Goal: Task Accomplishment & Management: Use online tool/utility

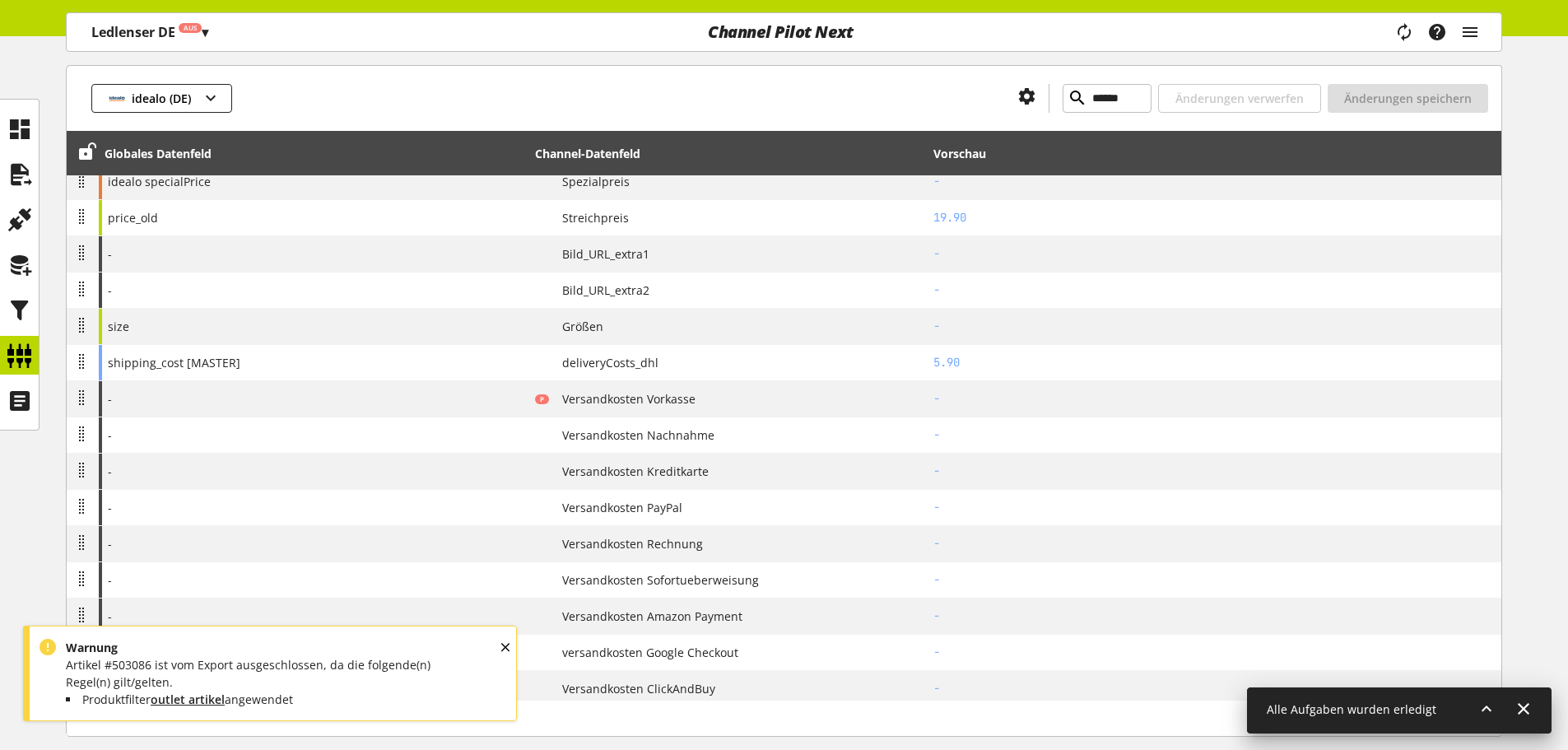
scroll to position [777, 0]
click at [500, 647] on div "OK" at bounding box center [520, 662] width 45 height 51
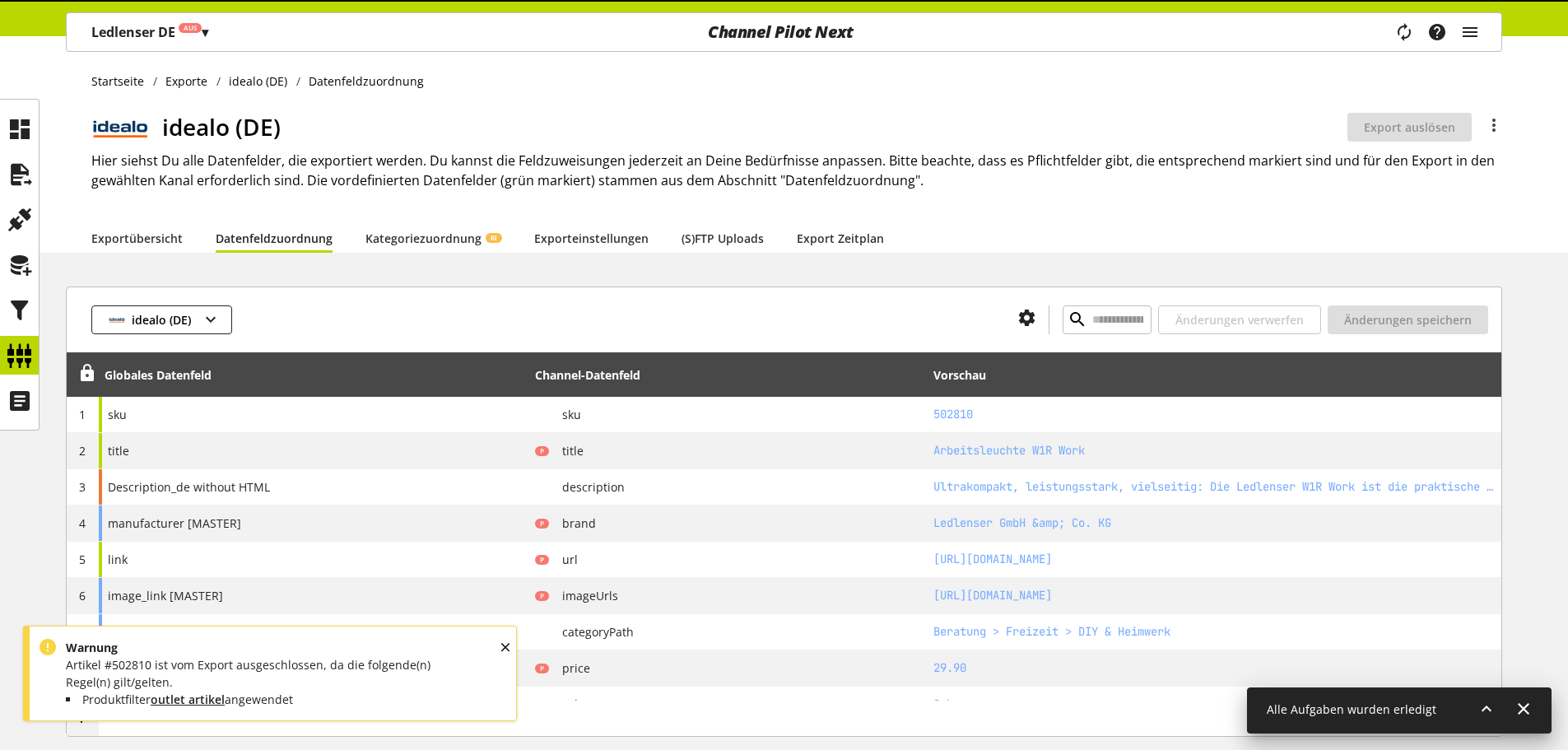
type input "******"
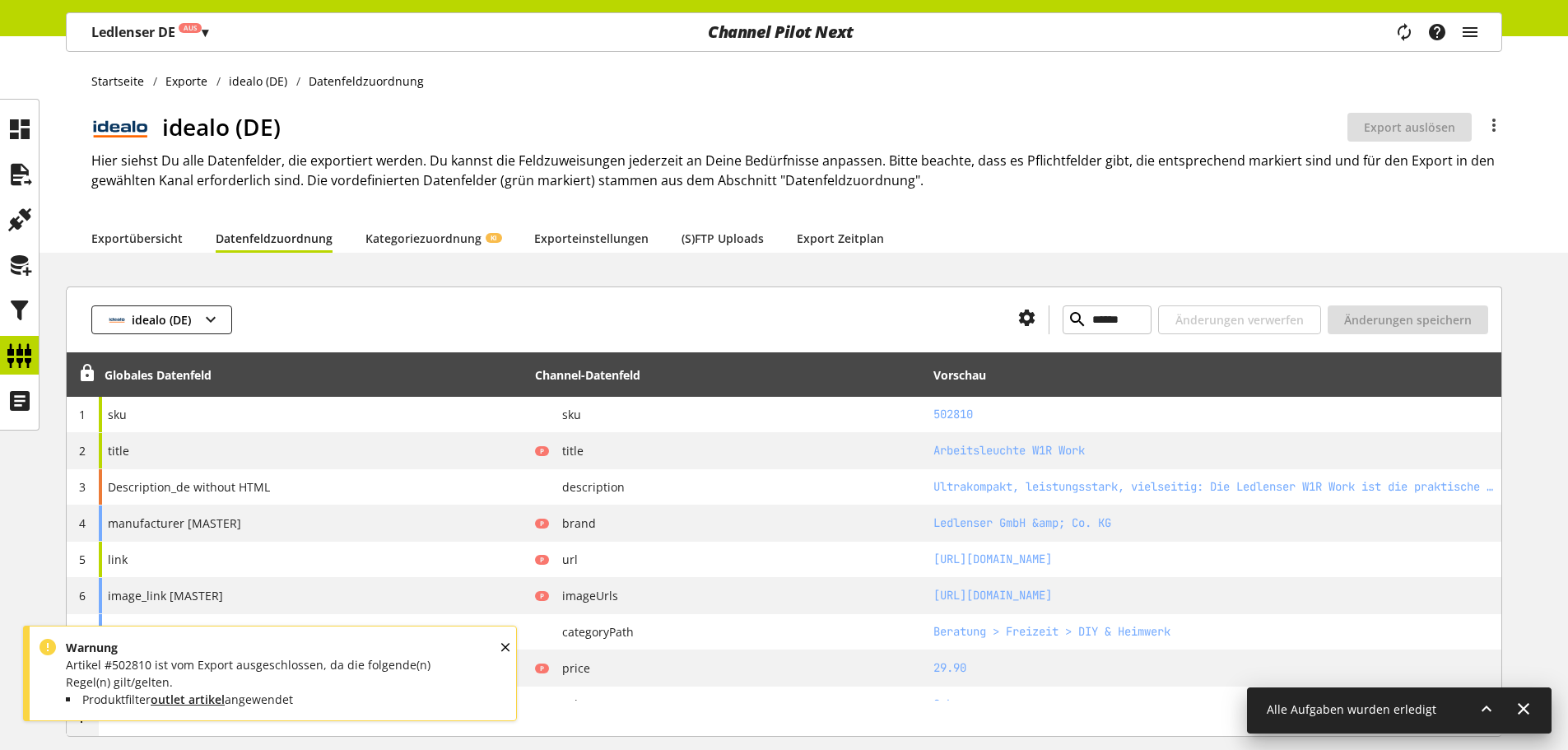
click at [503, 642] on div "OK" at bounding box center [520, 662] width 45 height 51
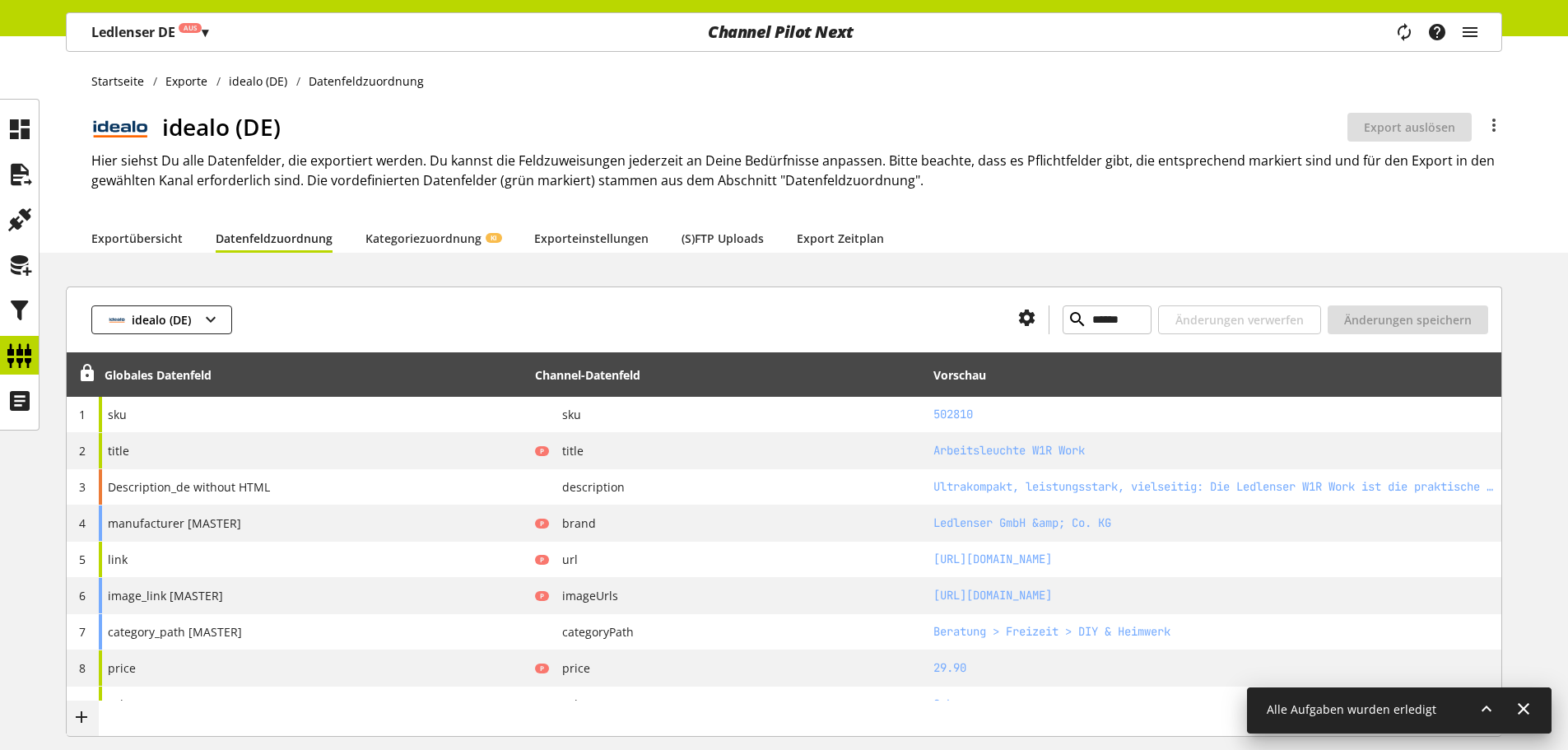
click at [437, 317] on div at bounding box center [619, 320] width 773 height 28
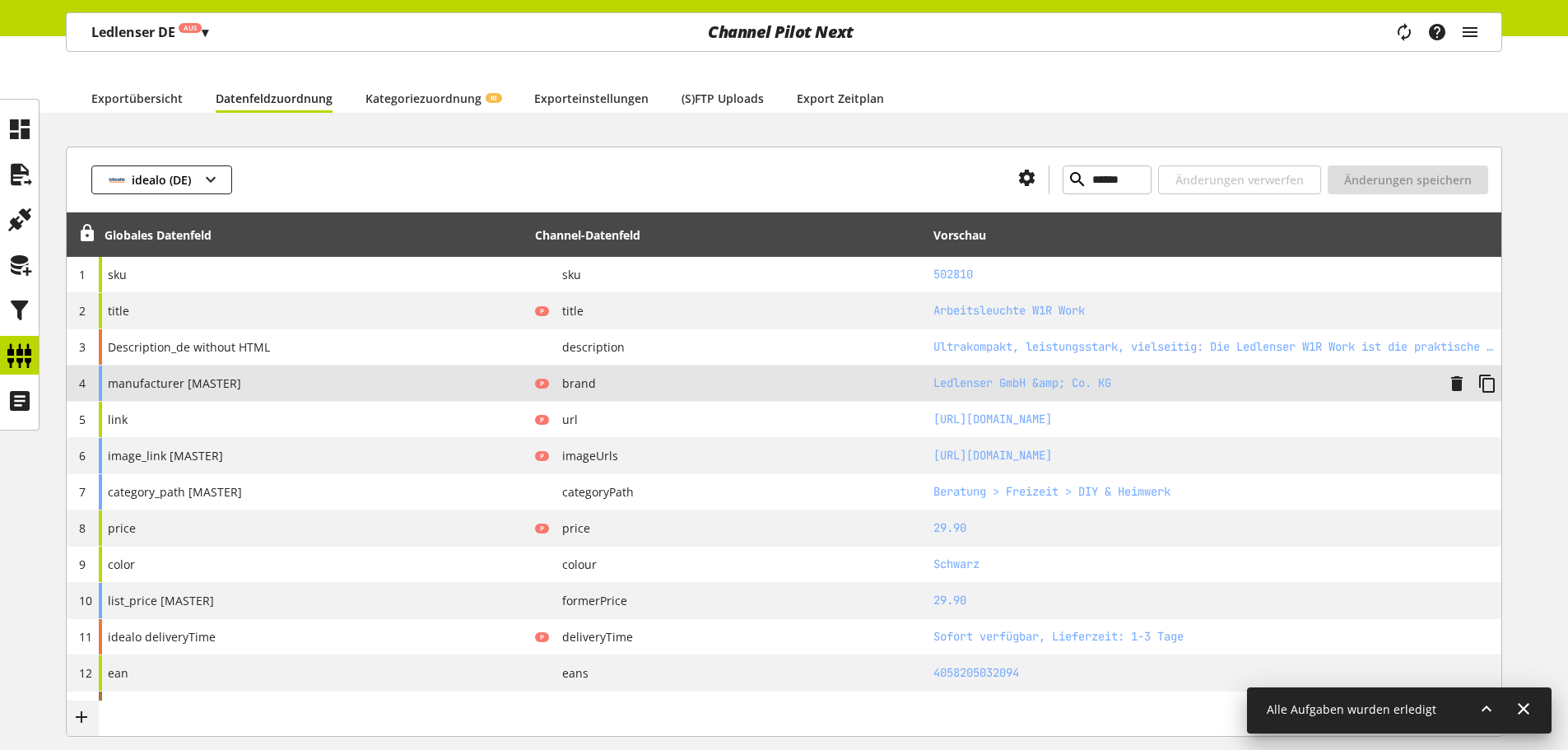
scroll to position [165, 0]
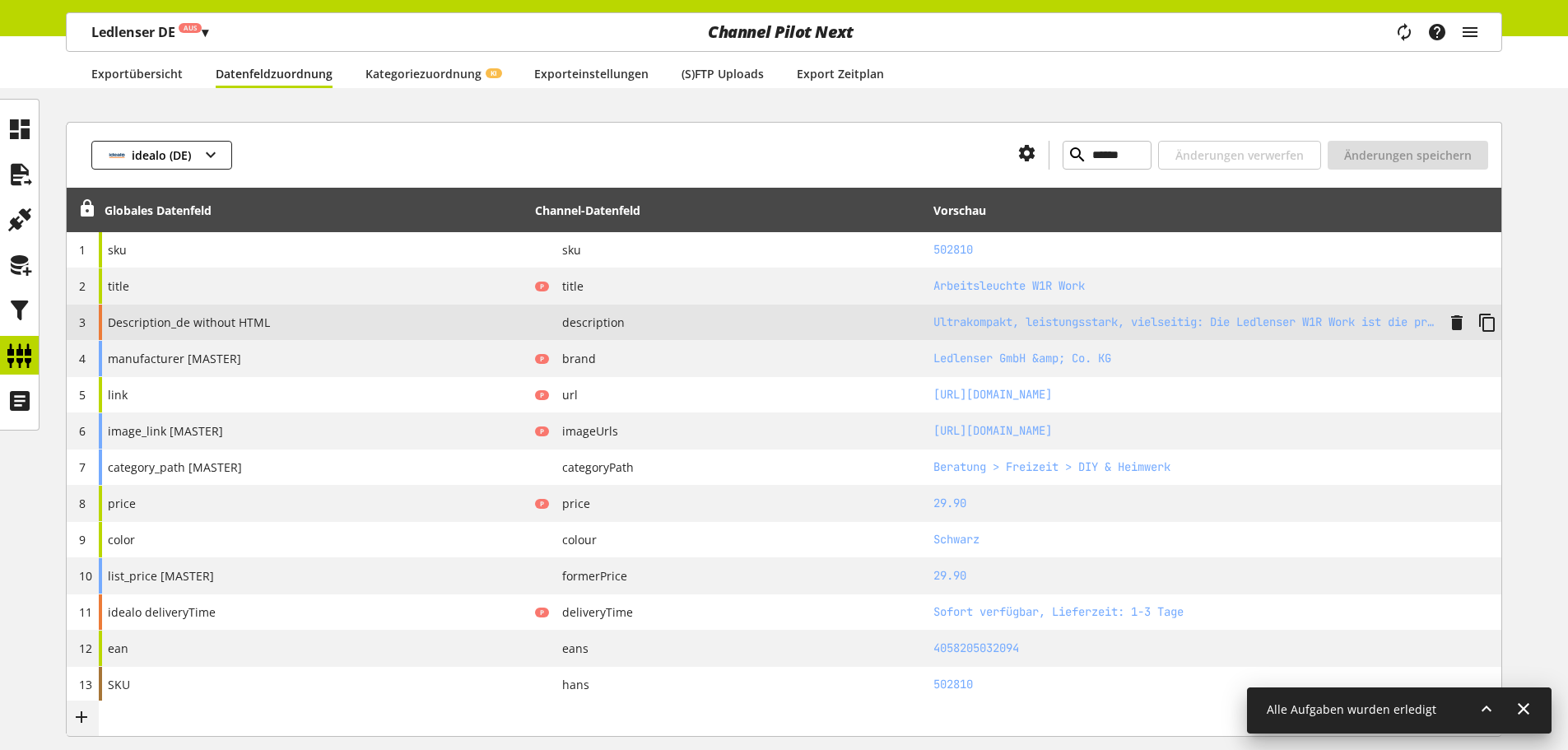
click at [318, 322] on div "Description_de without HTML" at bounding box center [314, 322] width 430 height 36
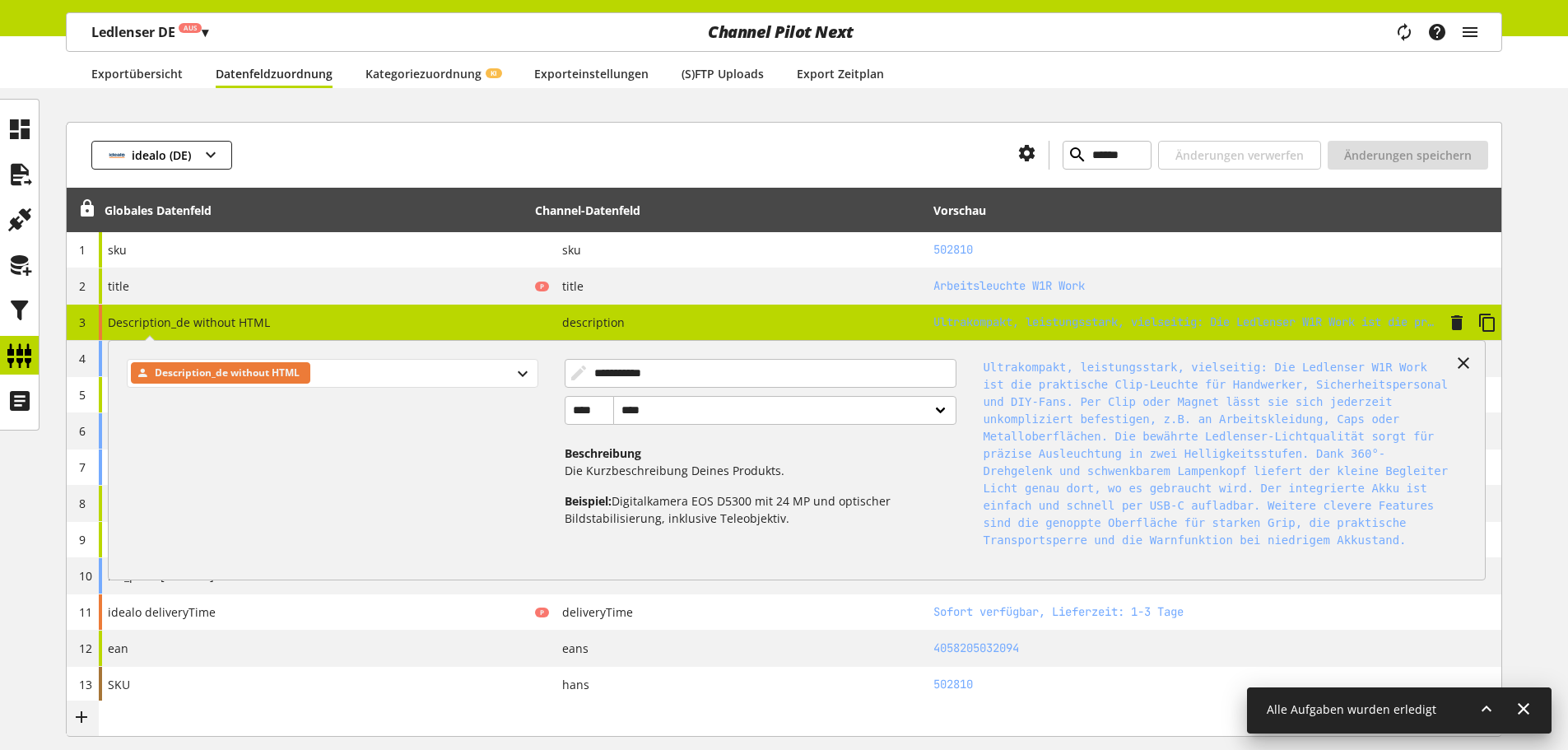
click at [325, 380] on div "Description_de without HTML" at bounding box center [332, 373] width 412 height 28
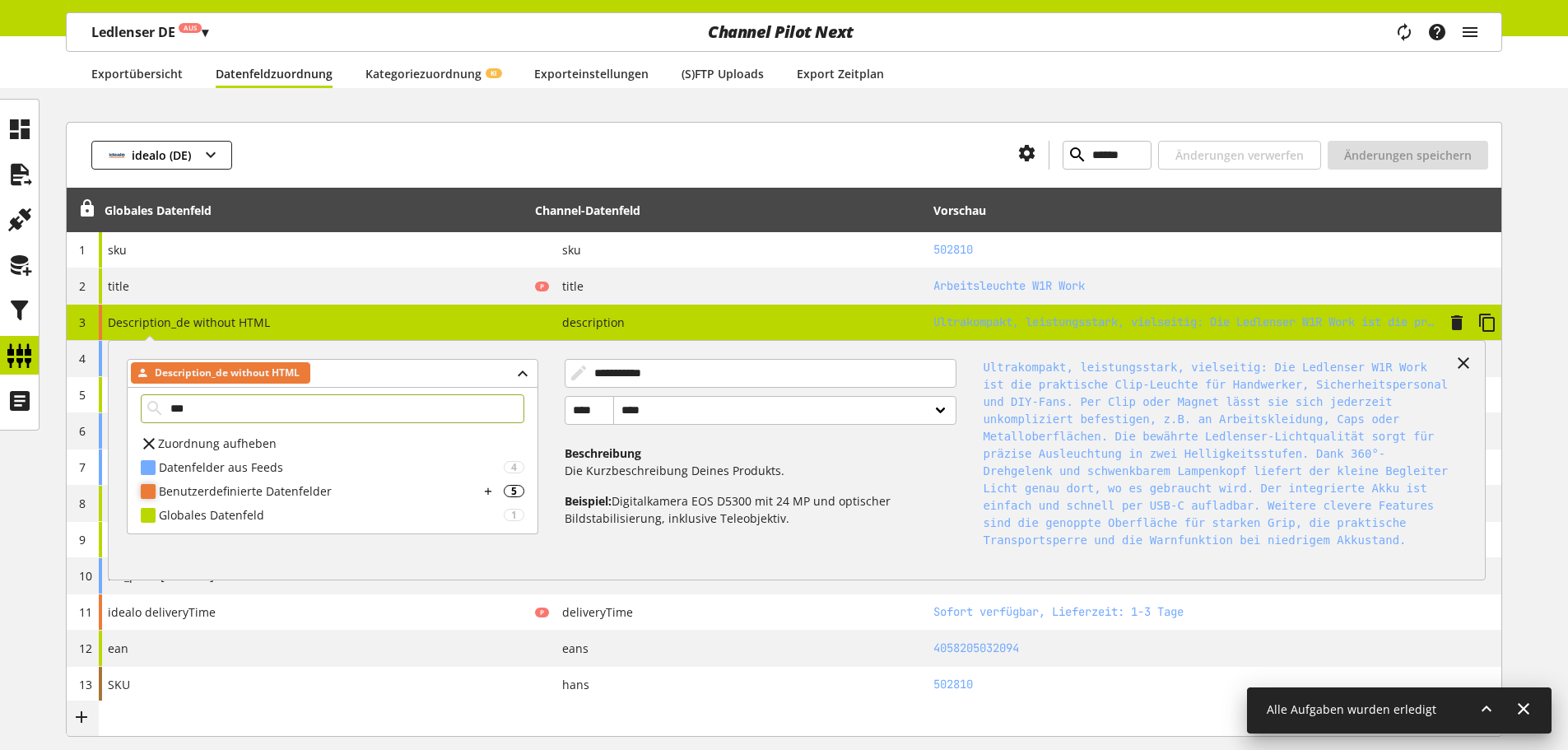
type input "***"
click at [297, 495] on div "Benutzerdefinierte Datenfelder" at bounding box center [319, 491] width 320 height 17
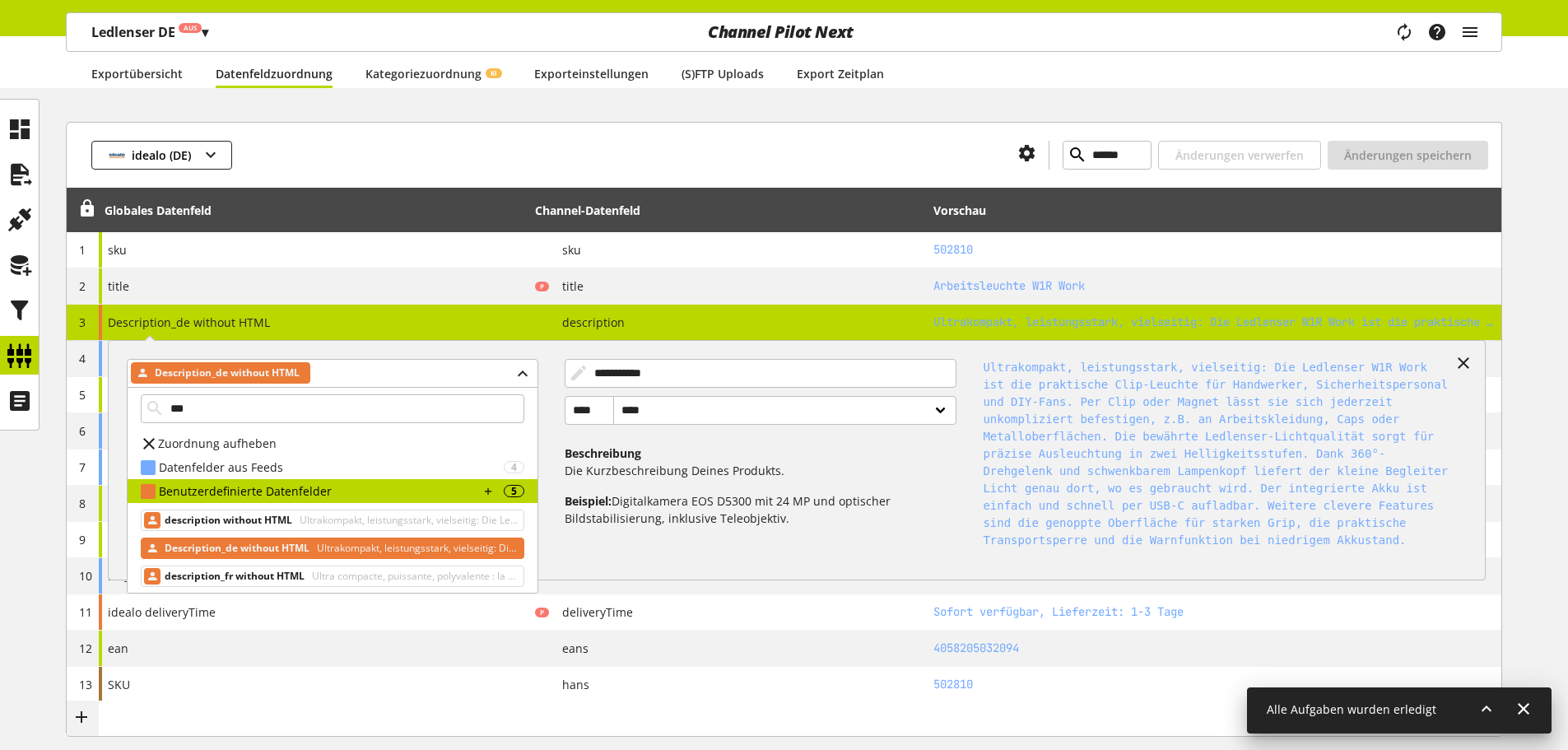
drag, startPoint x: 431, startPoint y: 153, endPoint x: 421, endPoint y: 149, distance: 10.8
click at [429, 150] on div at bounding box center [619, 155] width 773 height 28
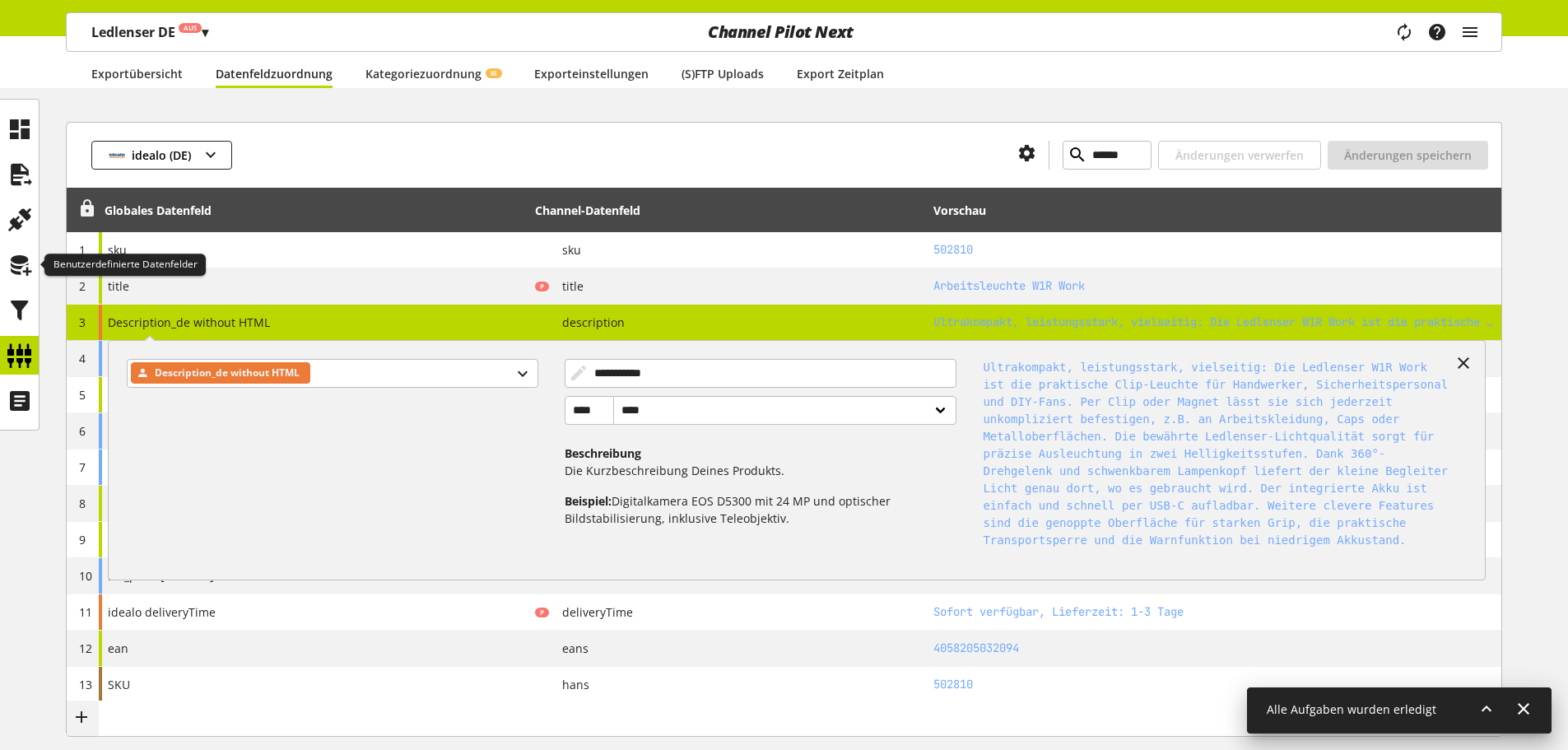
drag, startPoint x: 28, startPoint y: 261, endPoint x: 96, endPoint y: 224, distance: 77.4
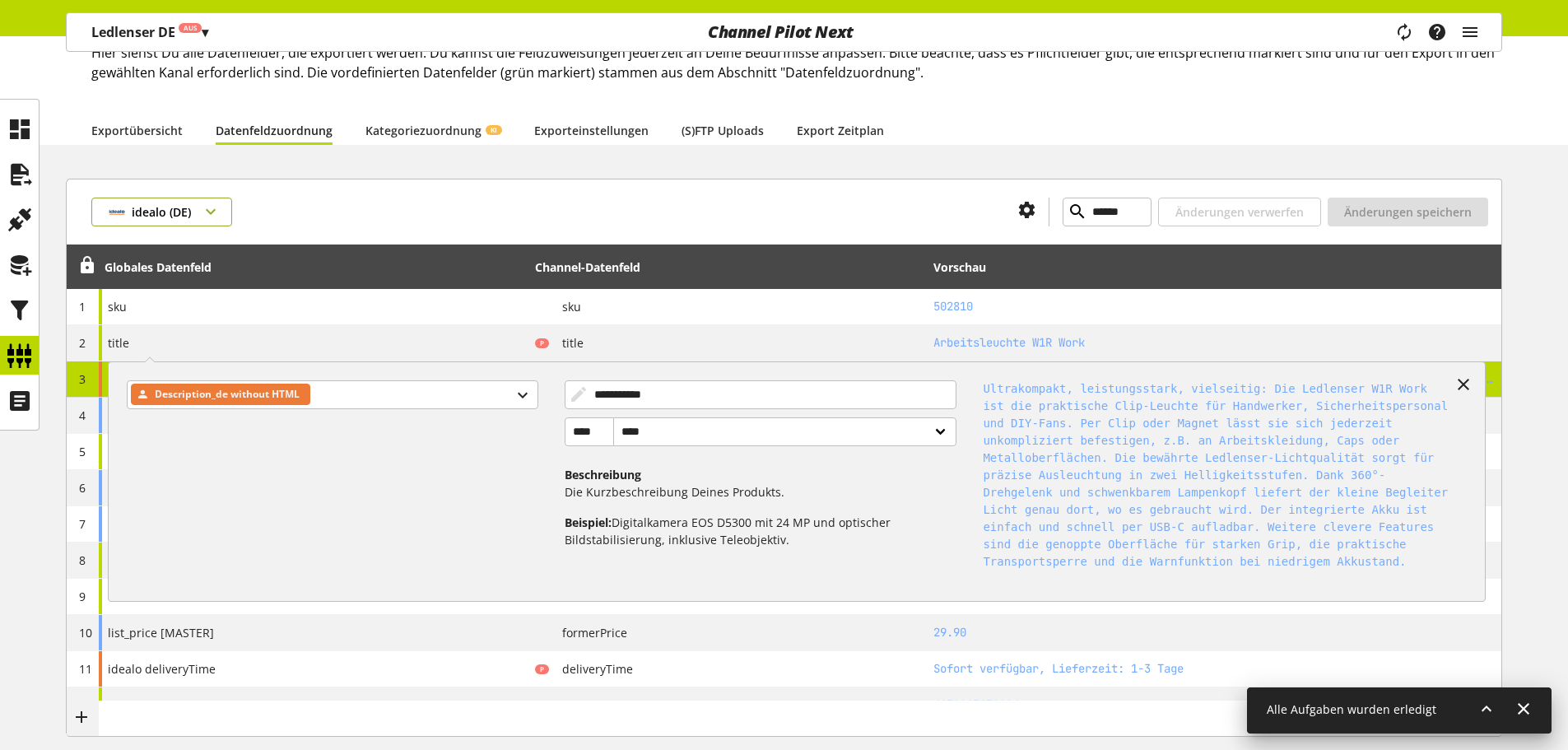
scroll to position [82, 0]
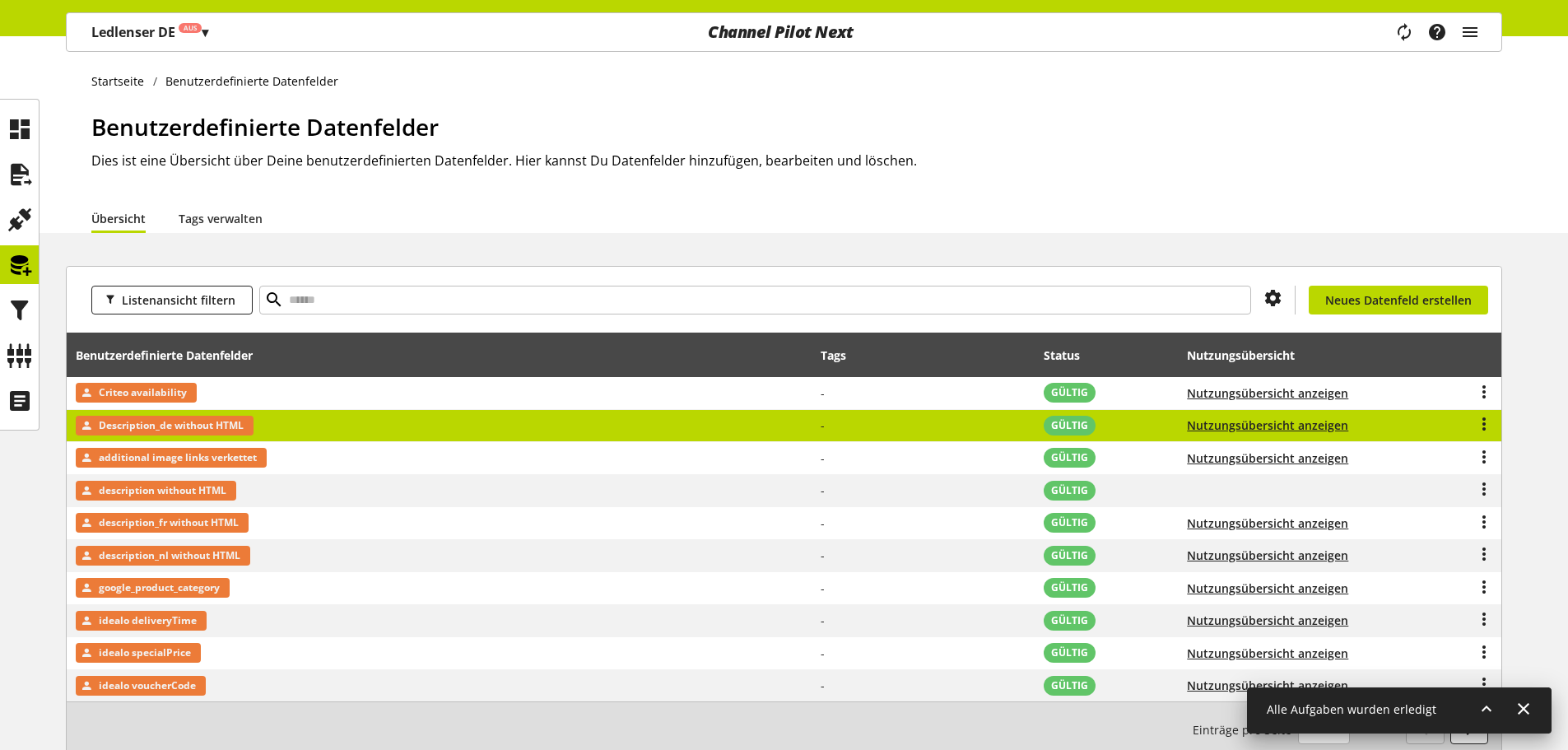
click at [218, 421] on span "Description_de without HTML" at bounding box center [171, 426] width 145 height 20
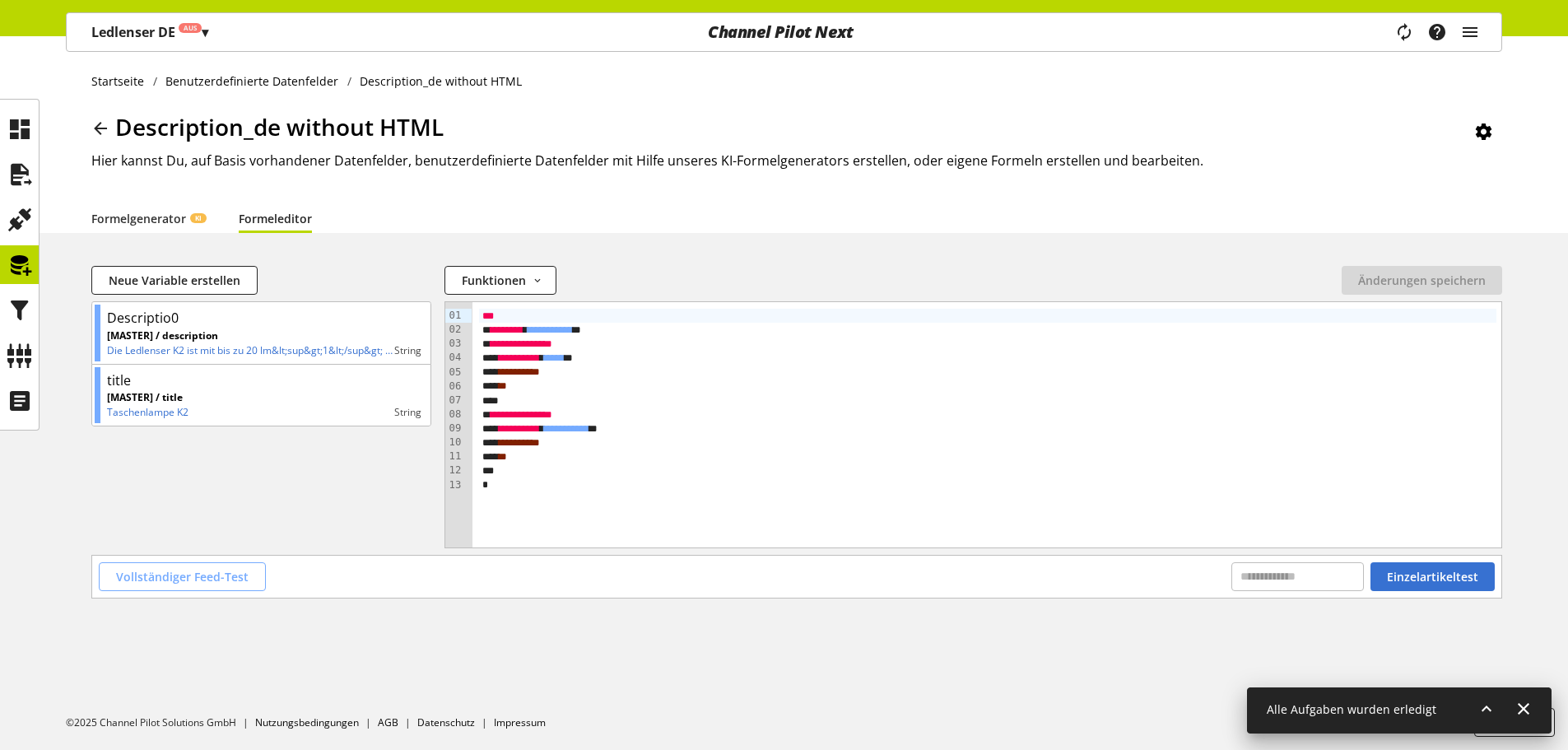
click at [240, 583] on span "Vollständiger Feed-Test" at bounding box center [182, 576] width 133 height 17
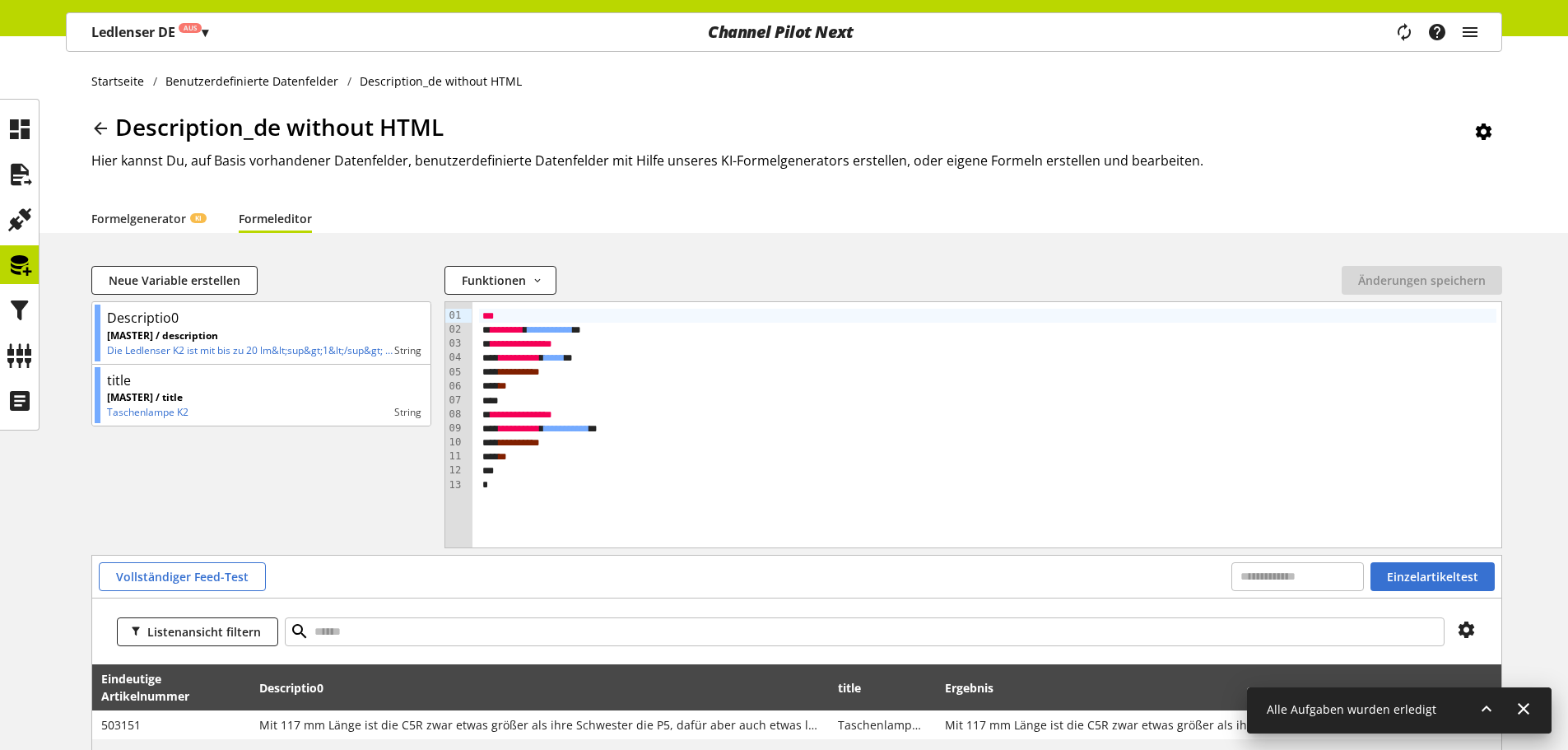
scroll to position [408, 0]
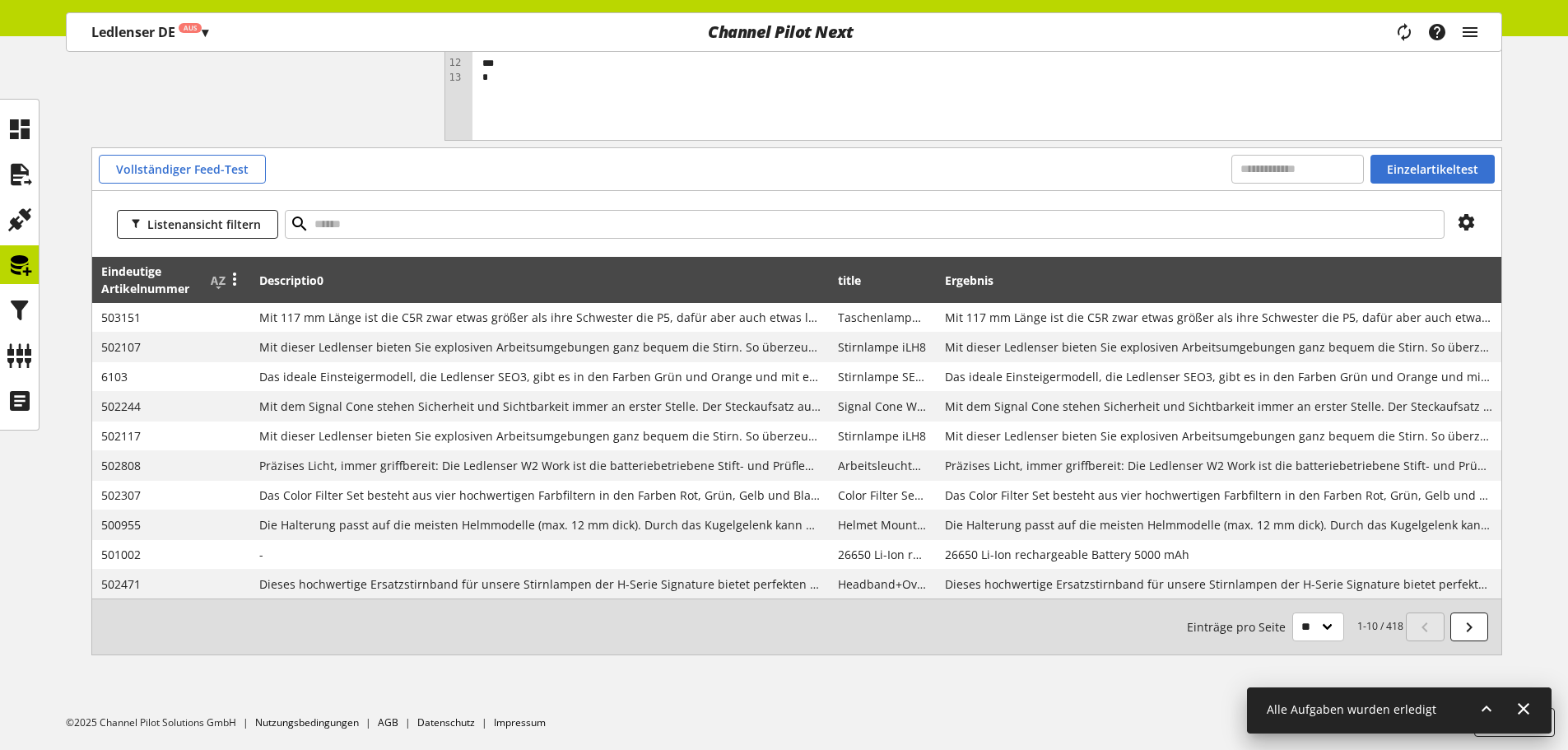
click at [151, 270] on span "Eindeutige Artikelnummer" at bounding box center [153, 280] width 103 height 35
click at [215, 288] on icon at bounding box center [219, 280] width 20 height 29
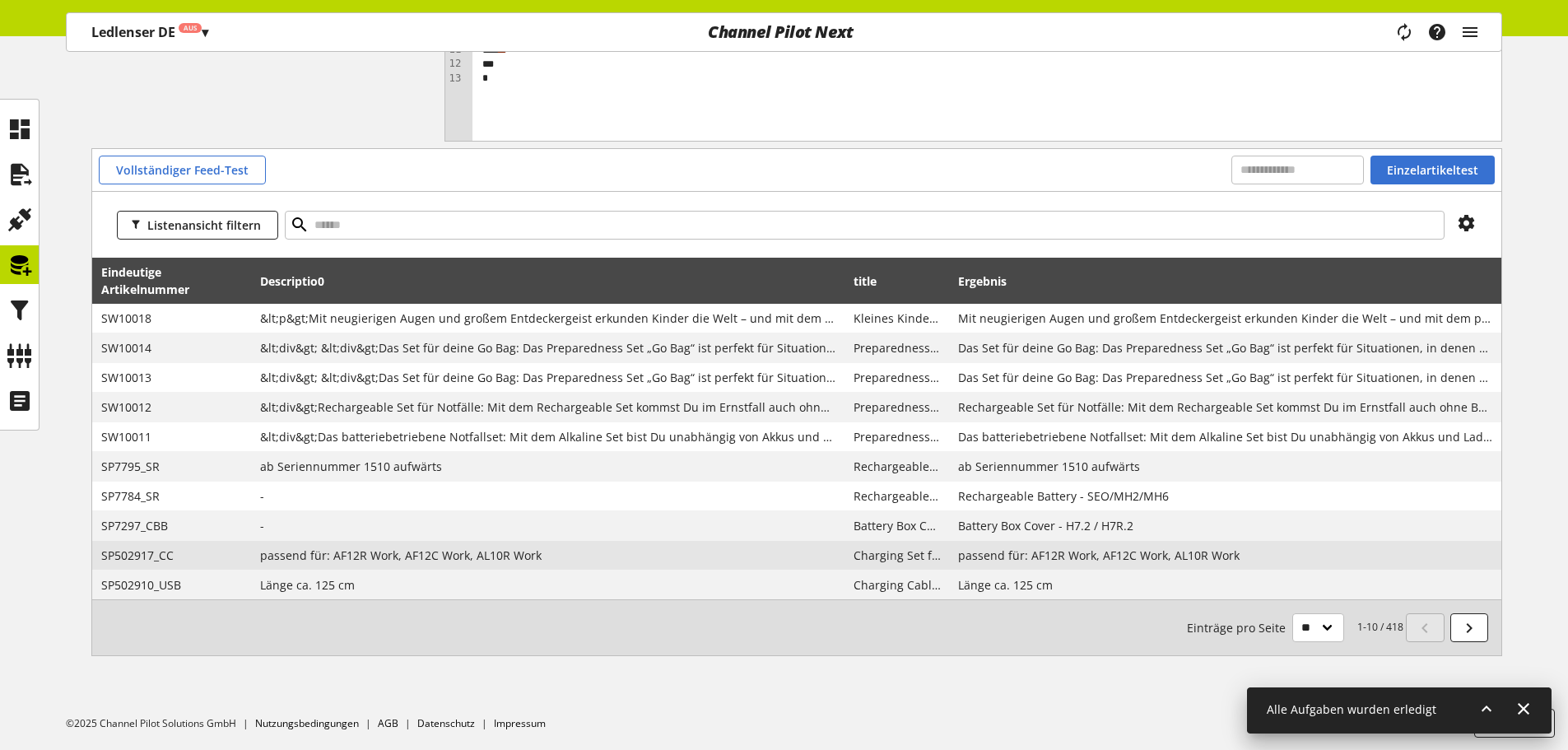
scroll to position [408, 0]
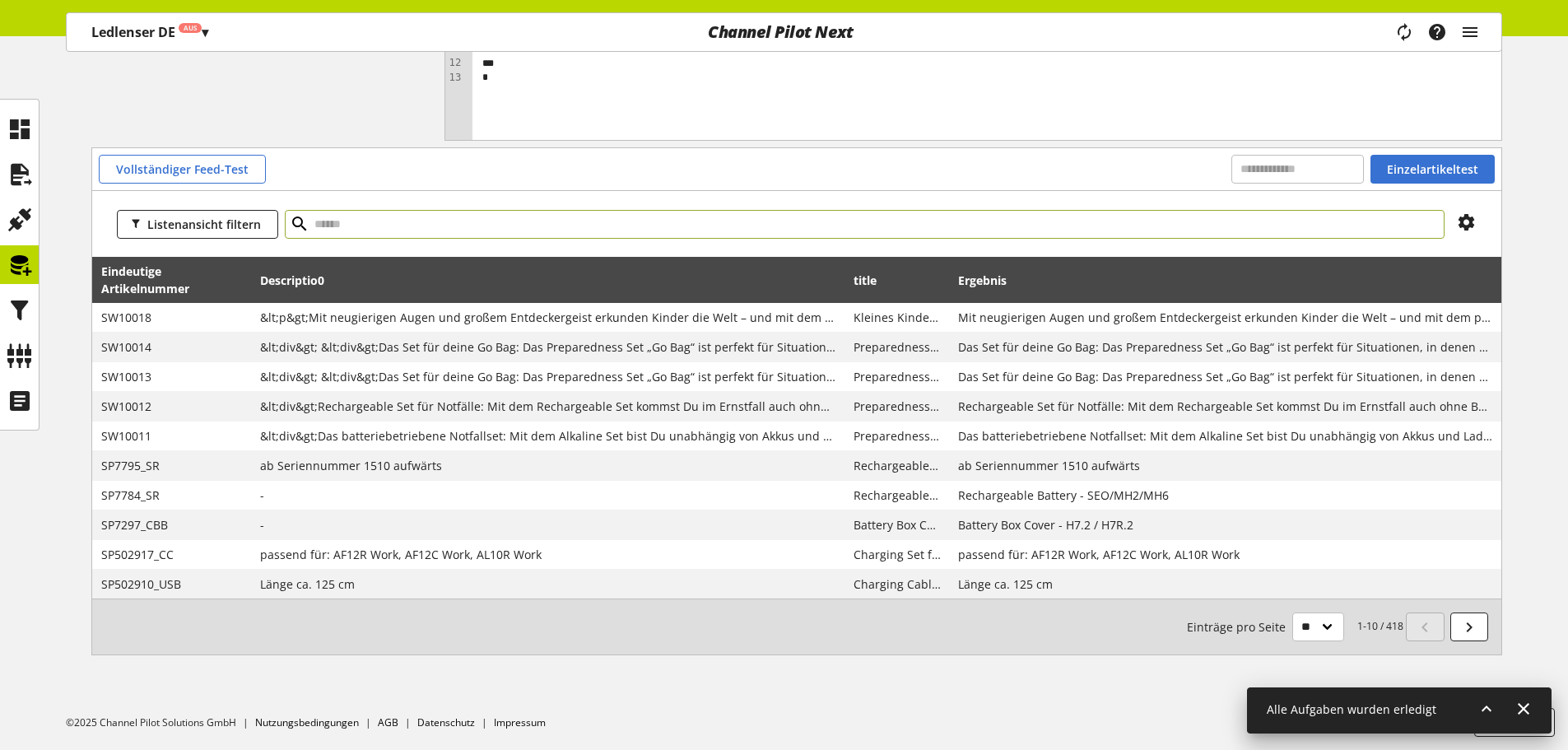
click at [403, 220] on input "text" at bounding box center [864, 223] width 1160 height 28
paste input "**********"
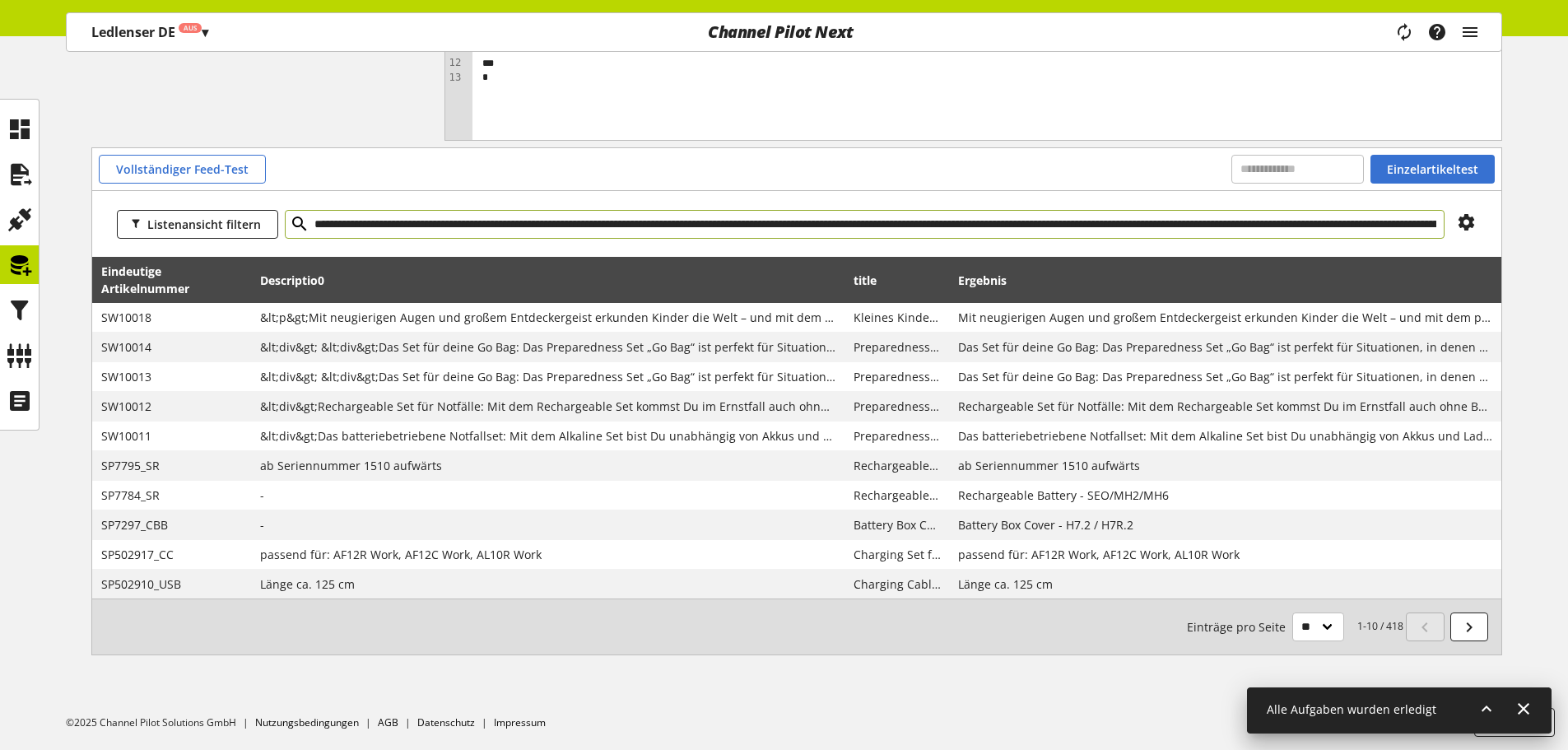
scroll to position [0, 1677]
type input "**********"
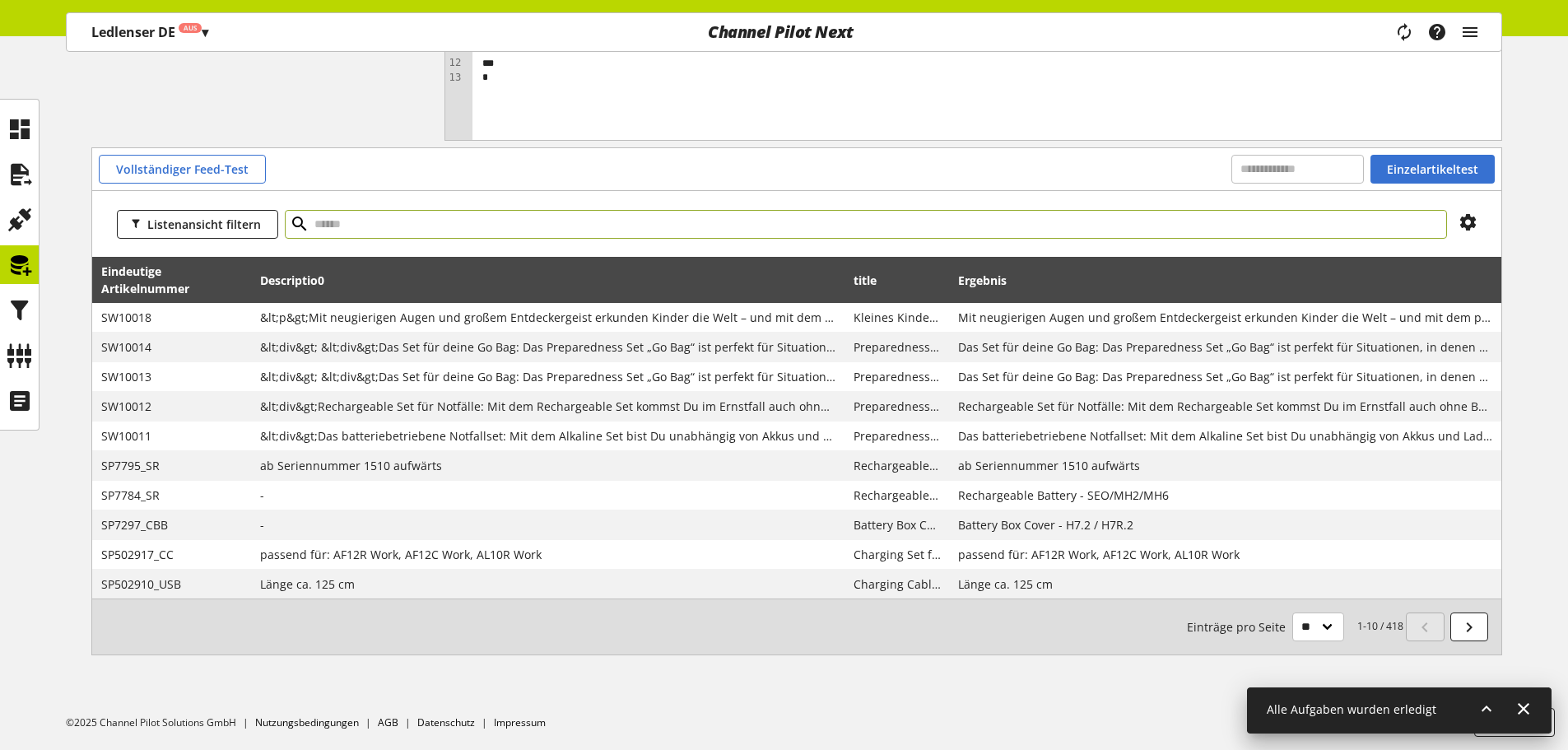
scroll to position [186, 0]
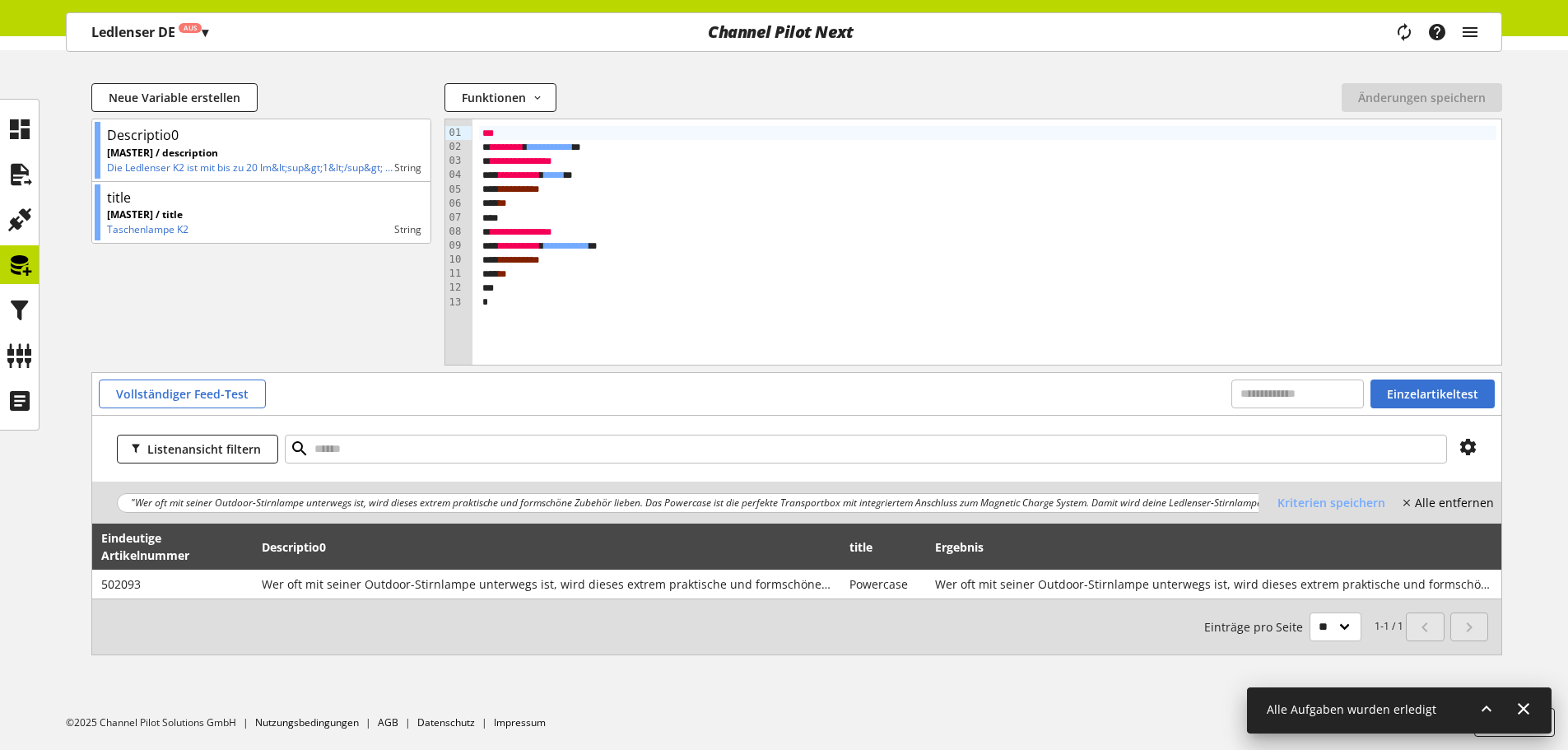
click at [530, 501] on span ""Wer oft mit seiner Outdoor-Stirnlampe unterwegs ist, wird dieses extrem prakti…" at bounding box center [1269, 503] width 2276 height 15
click at [1443, 498] on nobr "Alle entfernen" at bounding box center [1454, 503] width 79 height 17
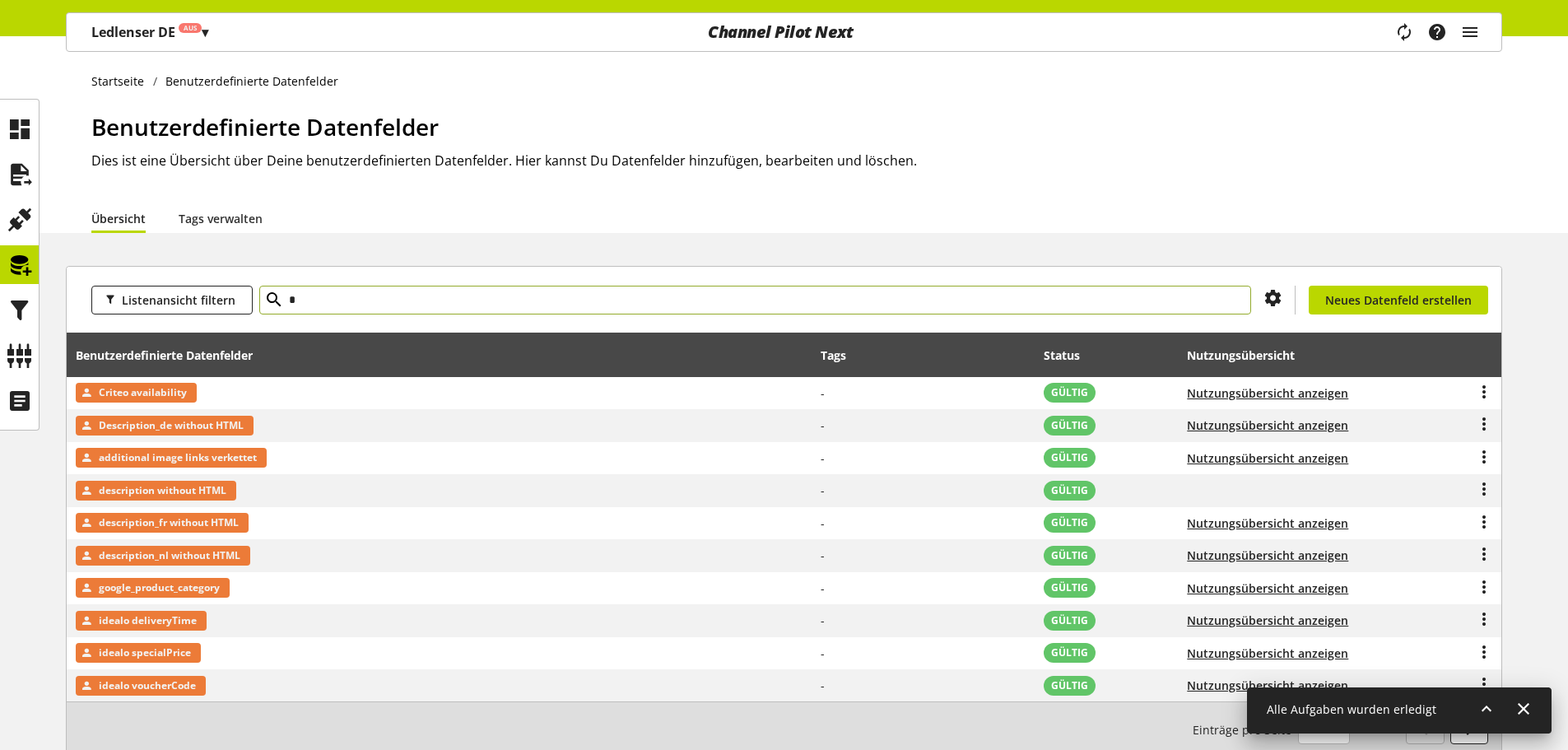
click at [426, 299] on input "*" at bounding box center [755, 299] width 992 height 28
type input "***"
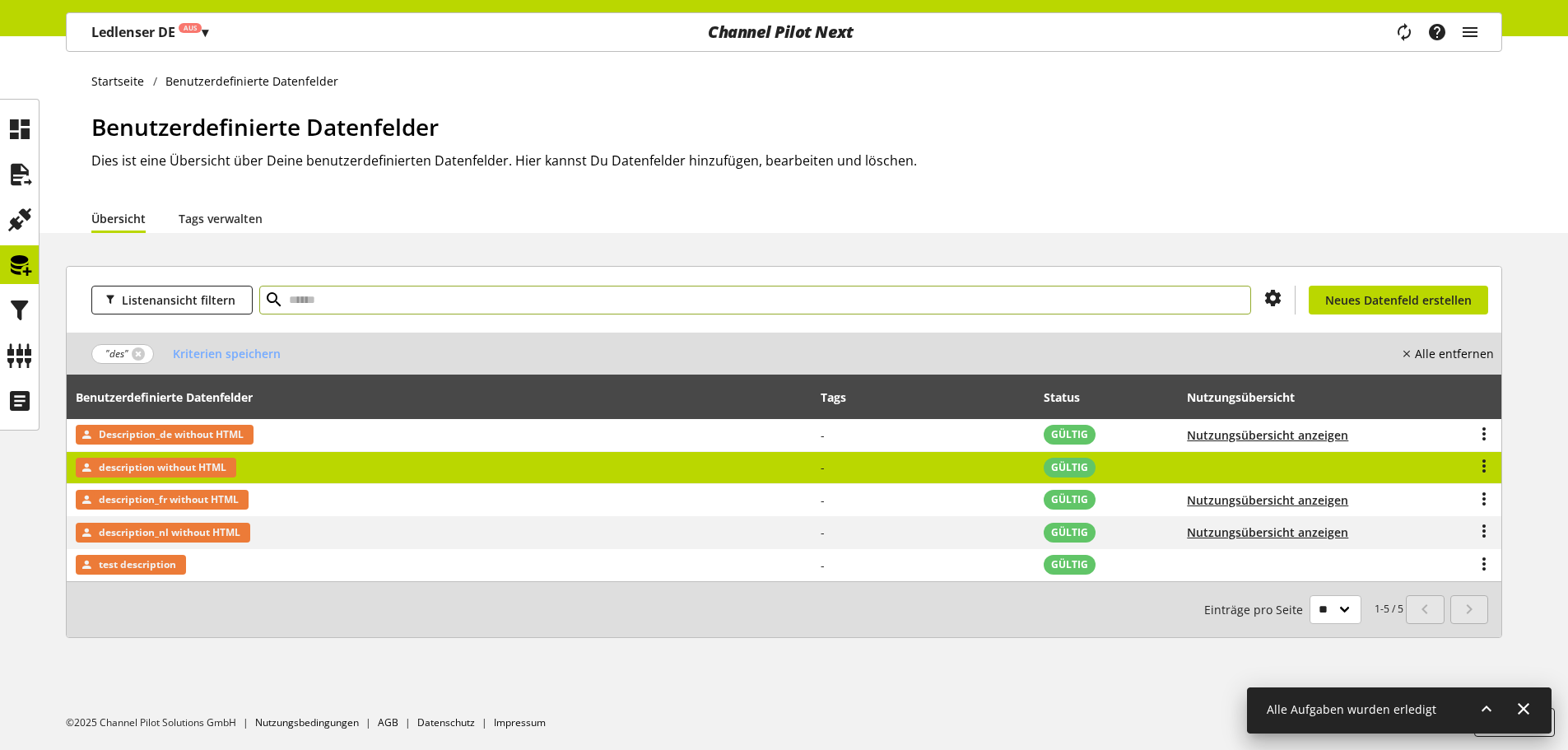
click at [189, 460] on span "description without HTML" at bounding box center [162, 468] width 127 height 20
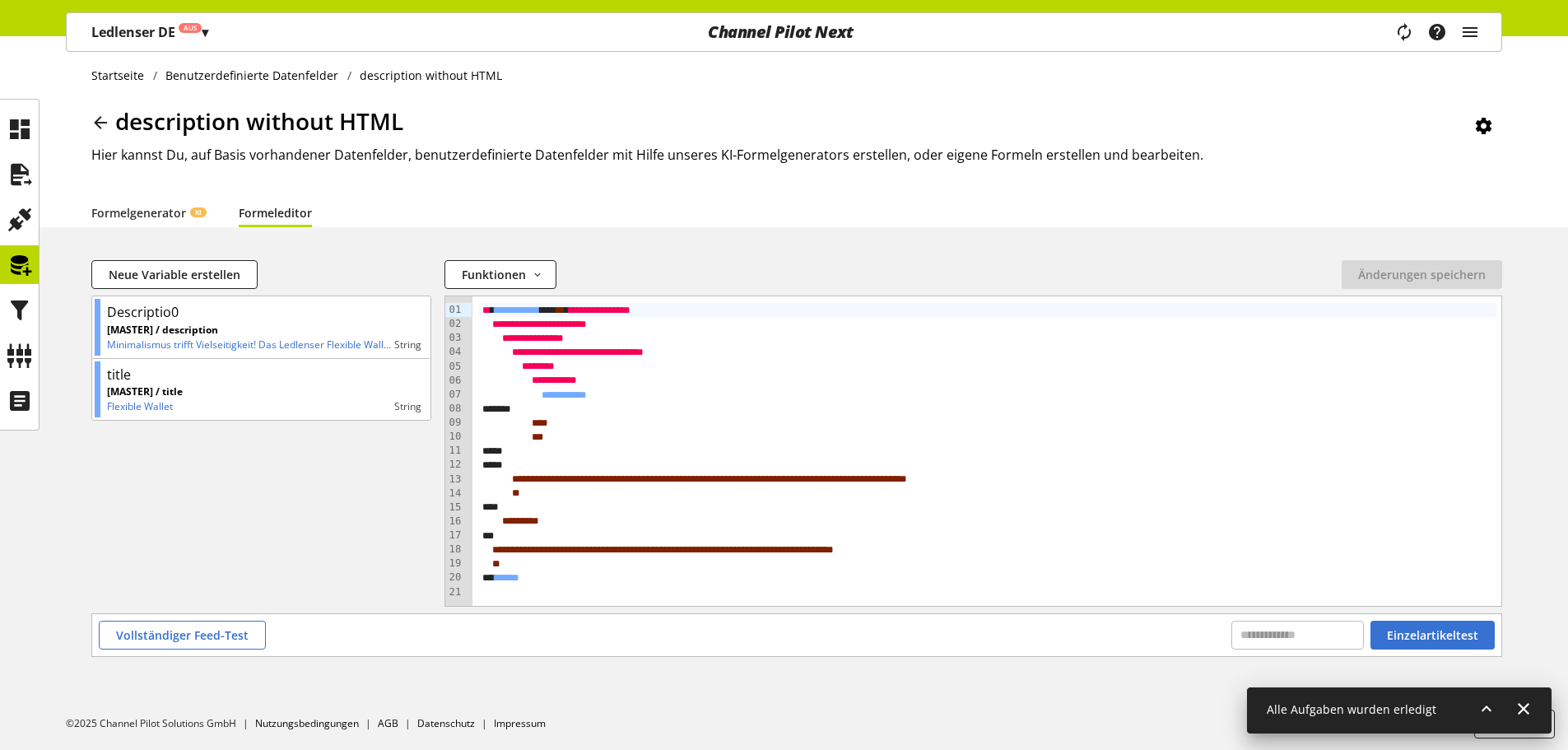
scroll to position [7, 0]
click at [232, 615] on div "Vollständiger Feed-Test Einzelartikeltest" at bounding box center [797, 634] width 1410 height 42
click at [231, 622] on button "Vollständiger Feed-Test" at bounding box center [182, 633] width 168 height 28
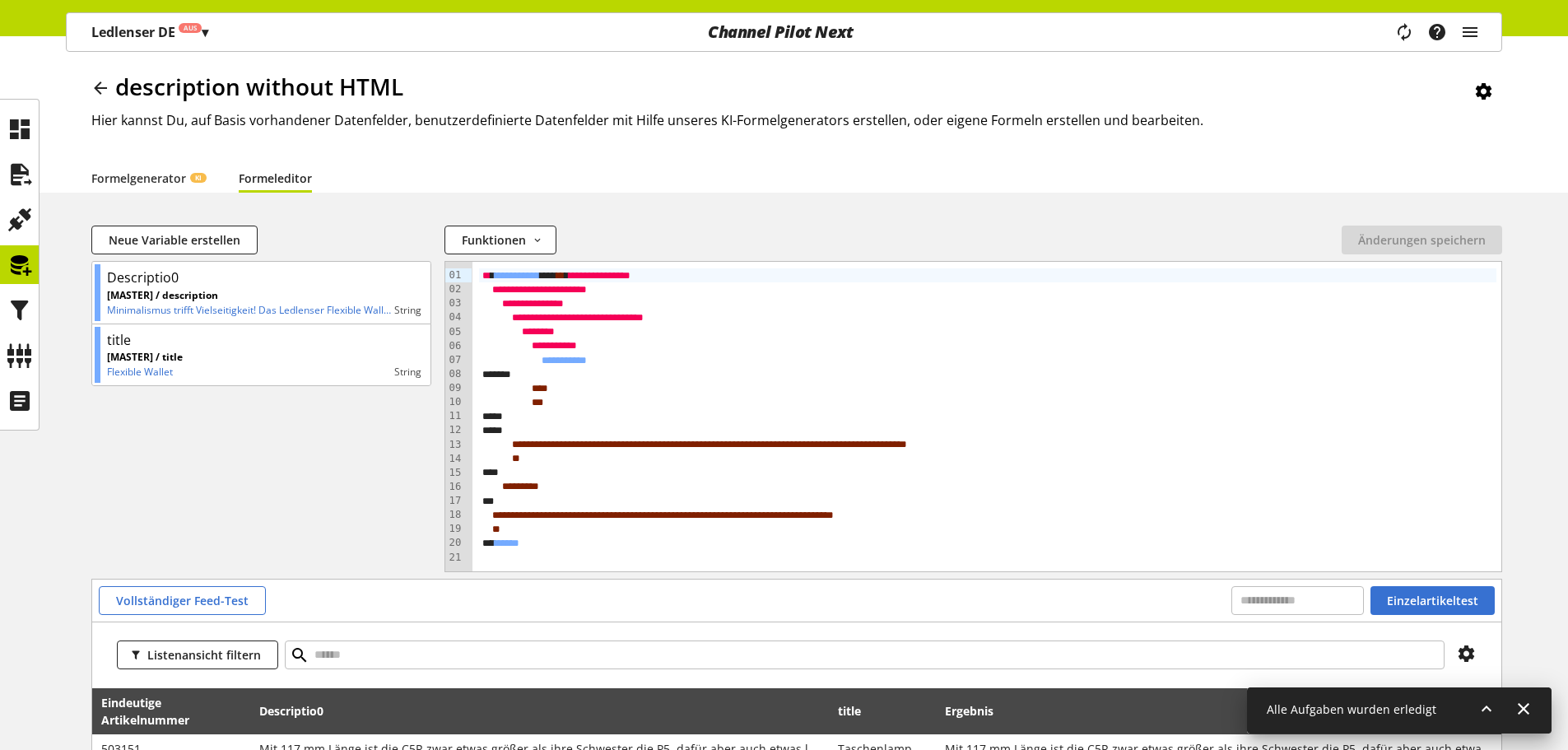
scroll to position [472, 0]
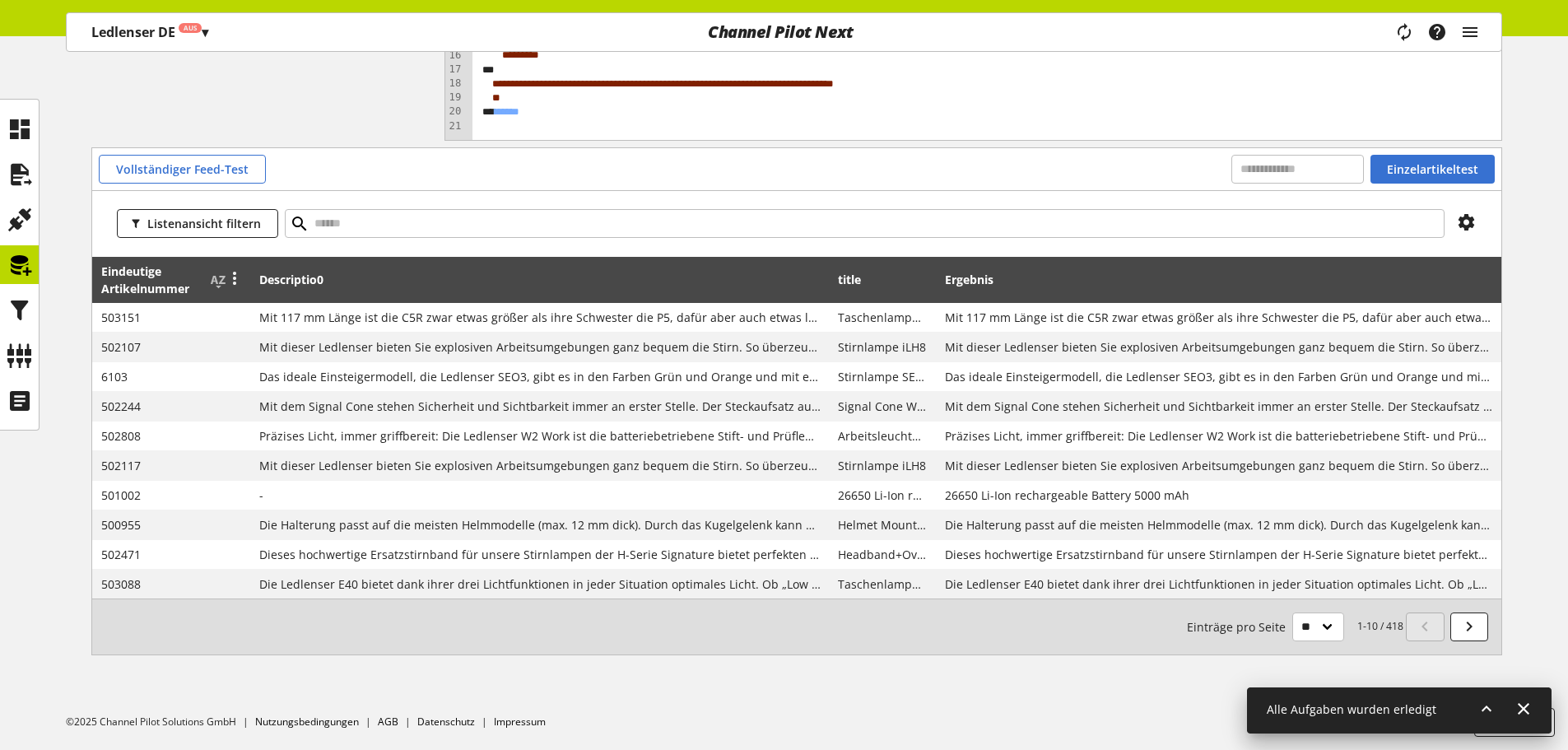
click at [222, 279] on div at bounding box center [231, 280] width 23 height 20
click at [184, 274] on span "Eindeutige Artikelnummer" at bounding box center [153, 280] width 103 height 35
click at [209, 282] on icon at bounding box center [219, 280] width 20 height 29
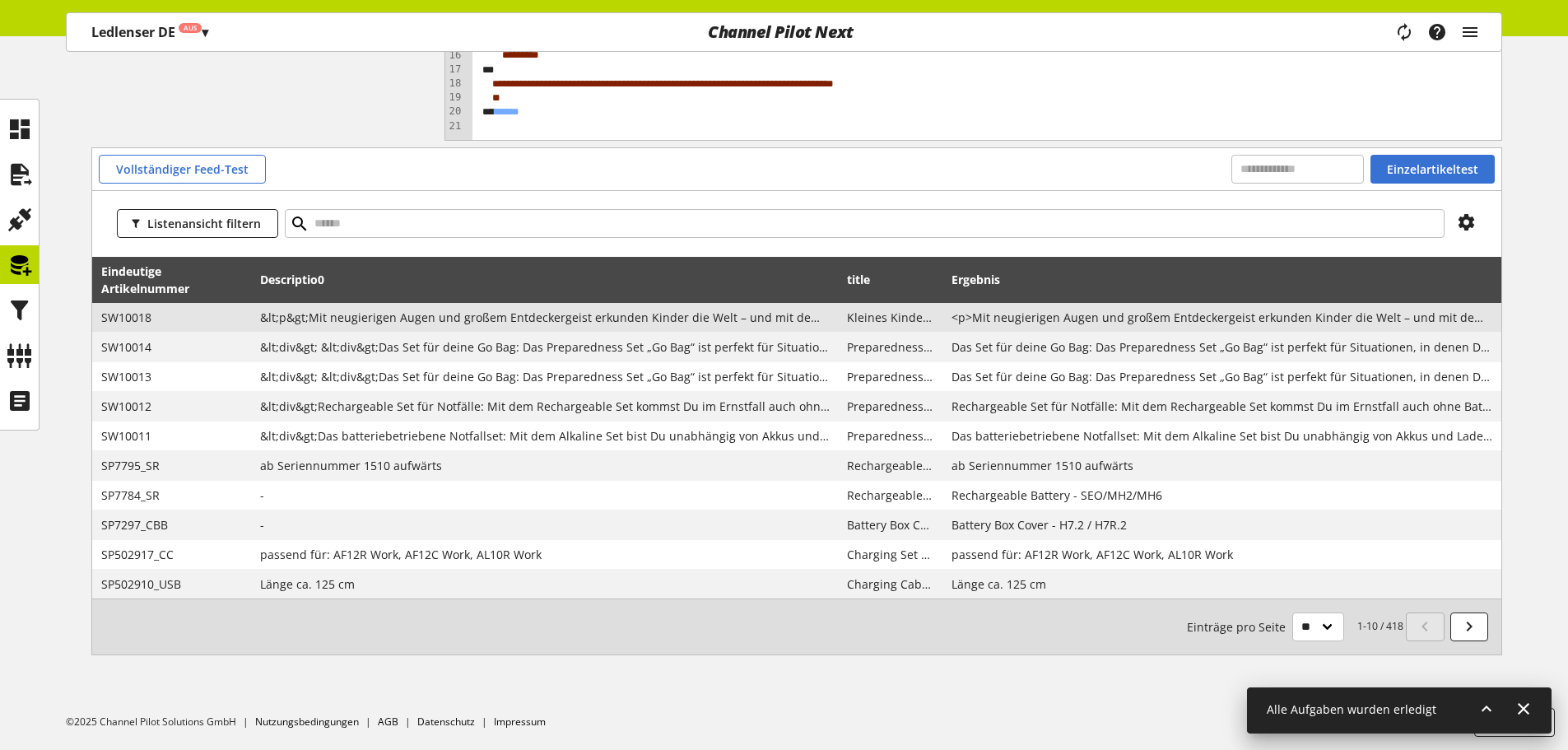
click at [142, 318] on span "SW10018" at bounding box center [172, 317] width 142 height 17
copy span "SW10018"
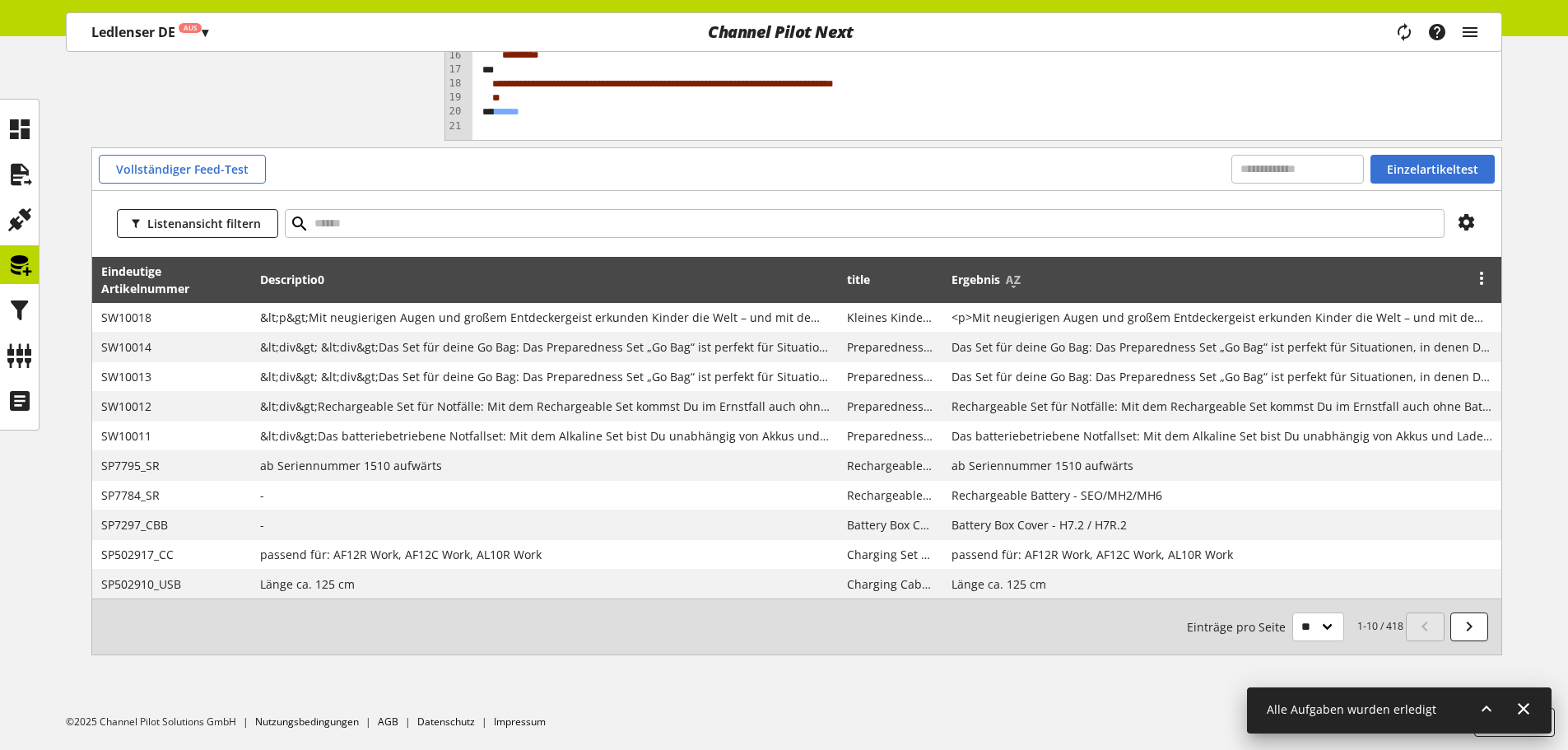
click at [1003, 275] on div "Ergebnis" at bounding box center [984, 279] width 65 height 17
click at [1016, 277] on icon at bounding box center [1013, 280] width 20 height 29
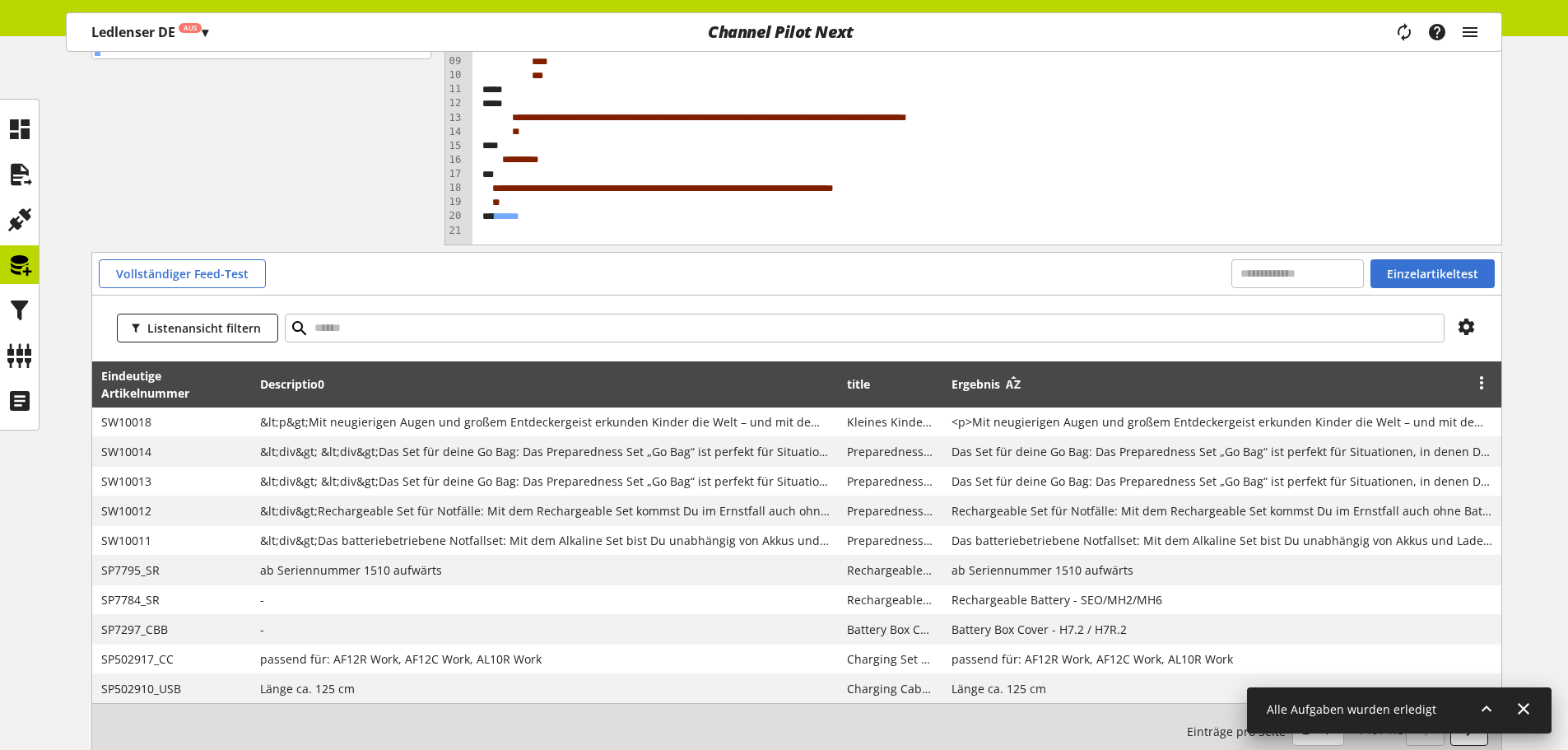
scroll to position [472, 0]
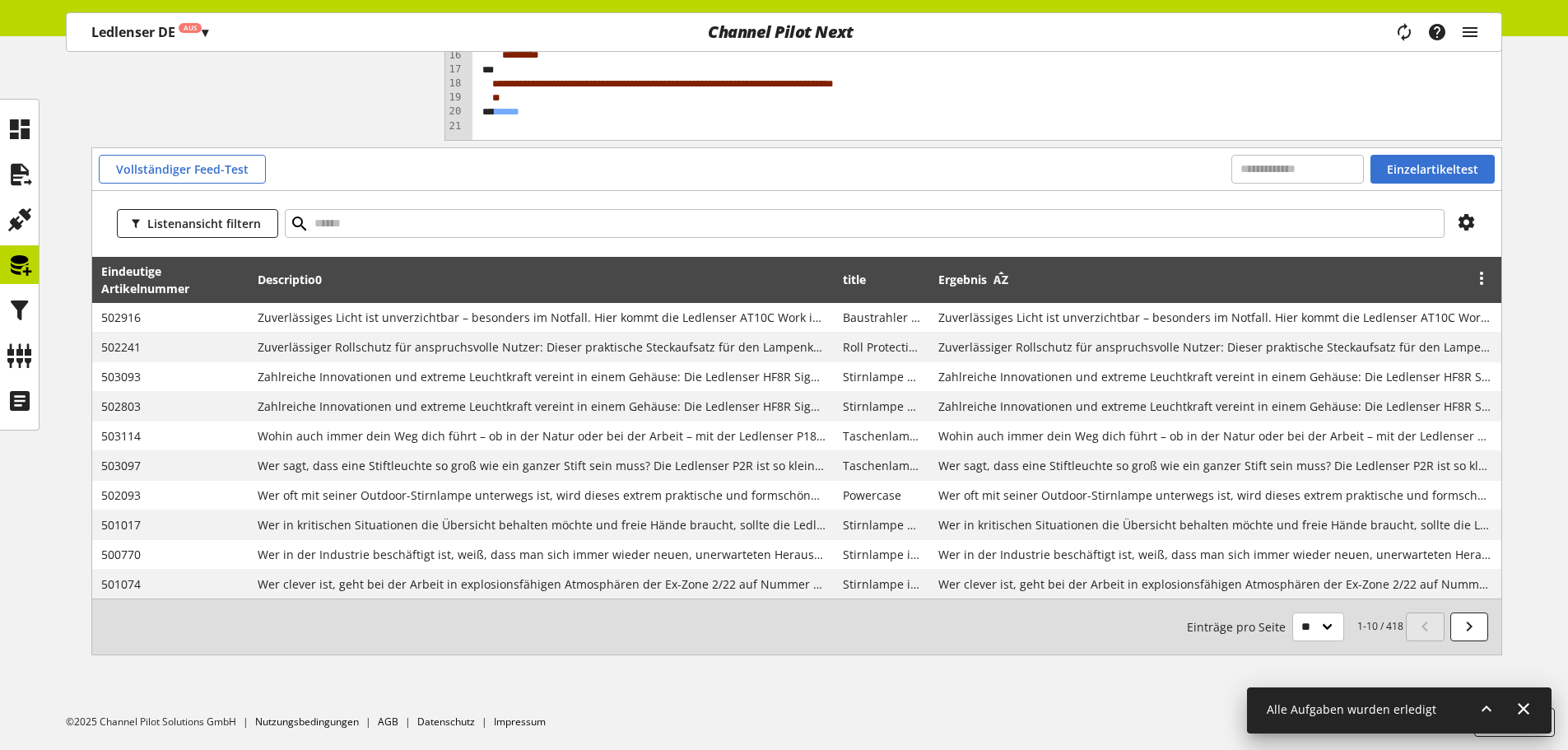
click at [1010, 278] on icon at bounding box center [1001, 280] width 20 height 29
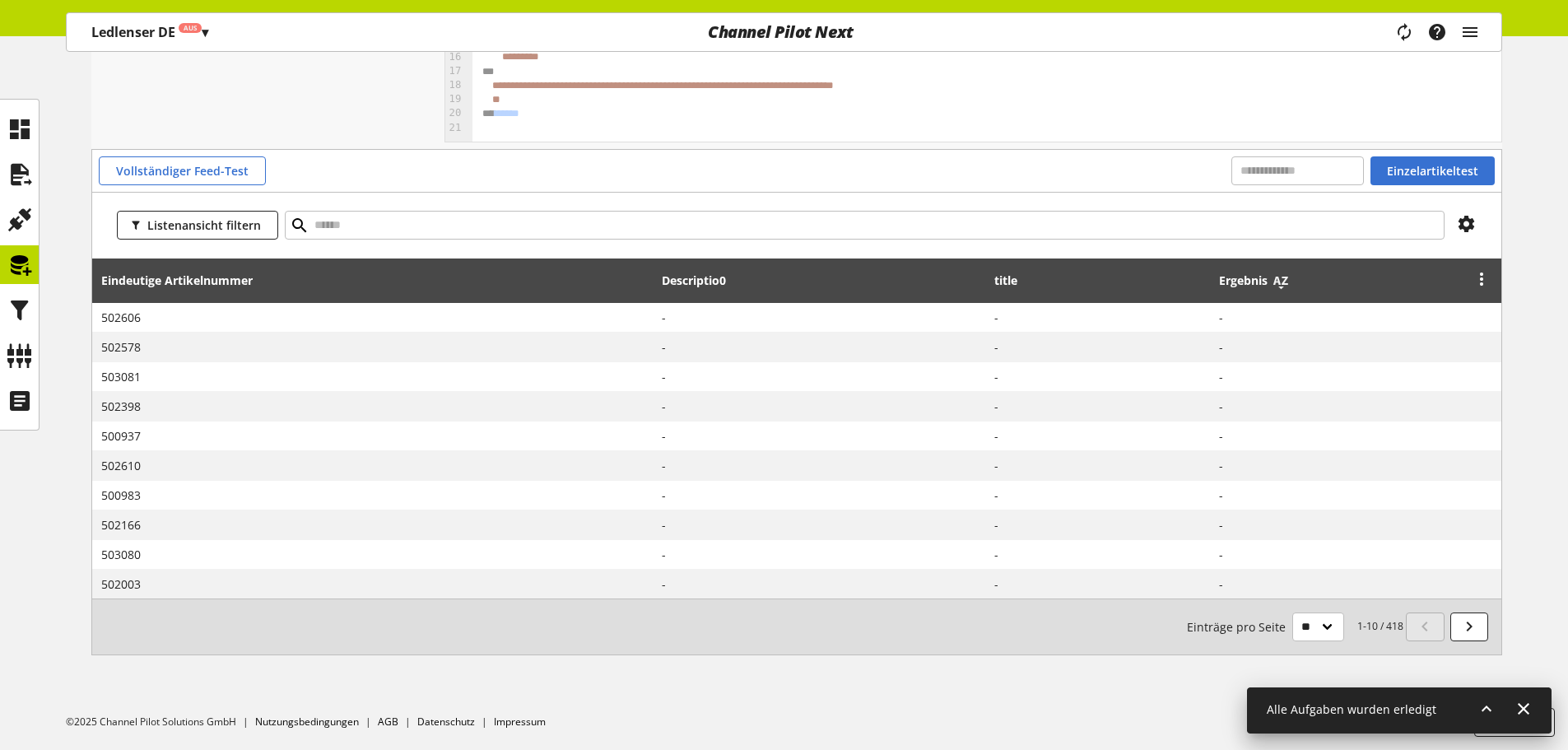
scroll to position [470, 0]
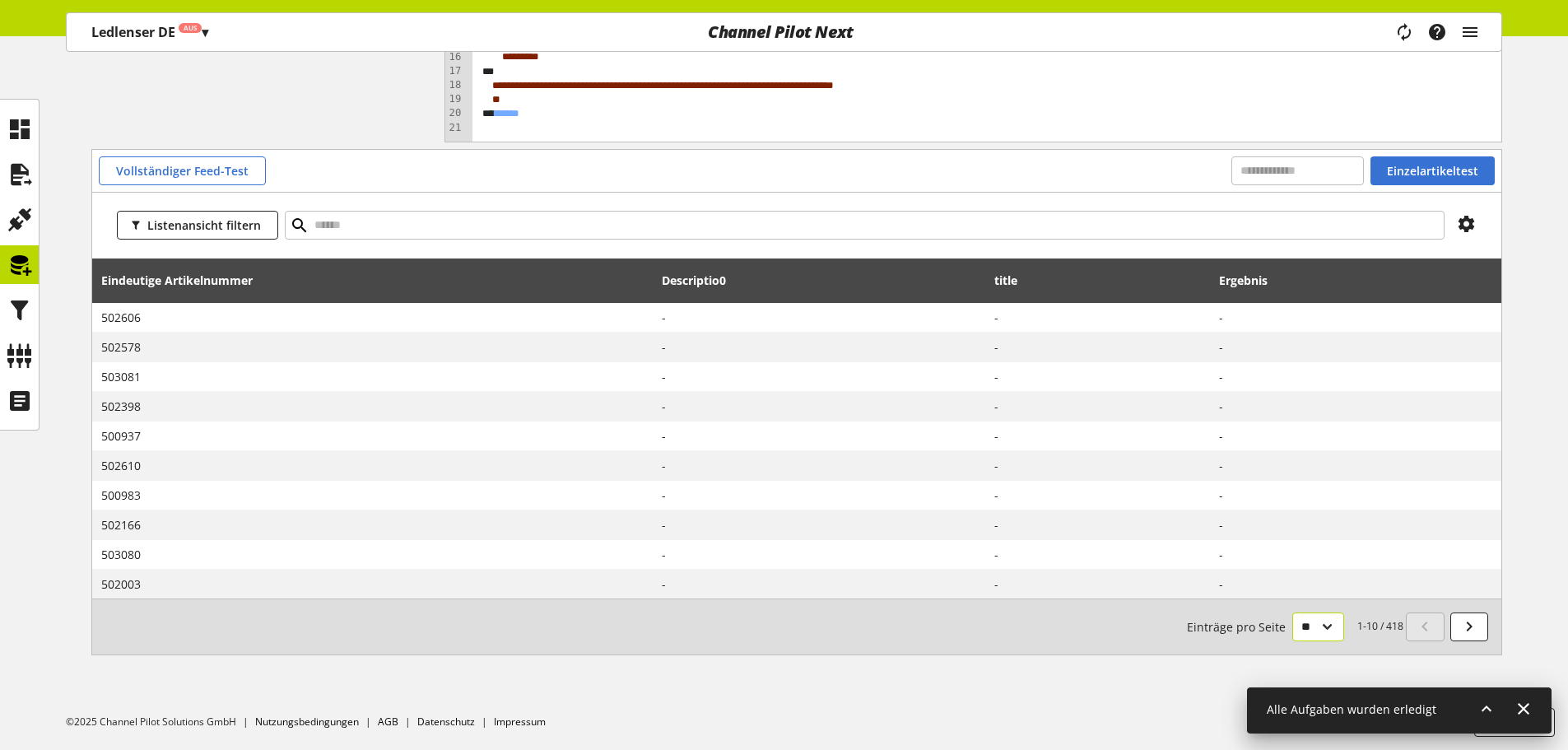
click at [1310, 627] on select "** ** ** ***" at bounding box center [1318, 626] width 52 height 28
select select "***"
click at [1292, 613] on select "** ** ** ***" at bounding box center [1318, 626] width 52 height 28
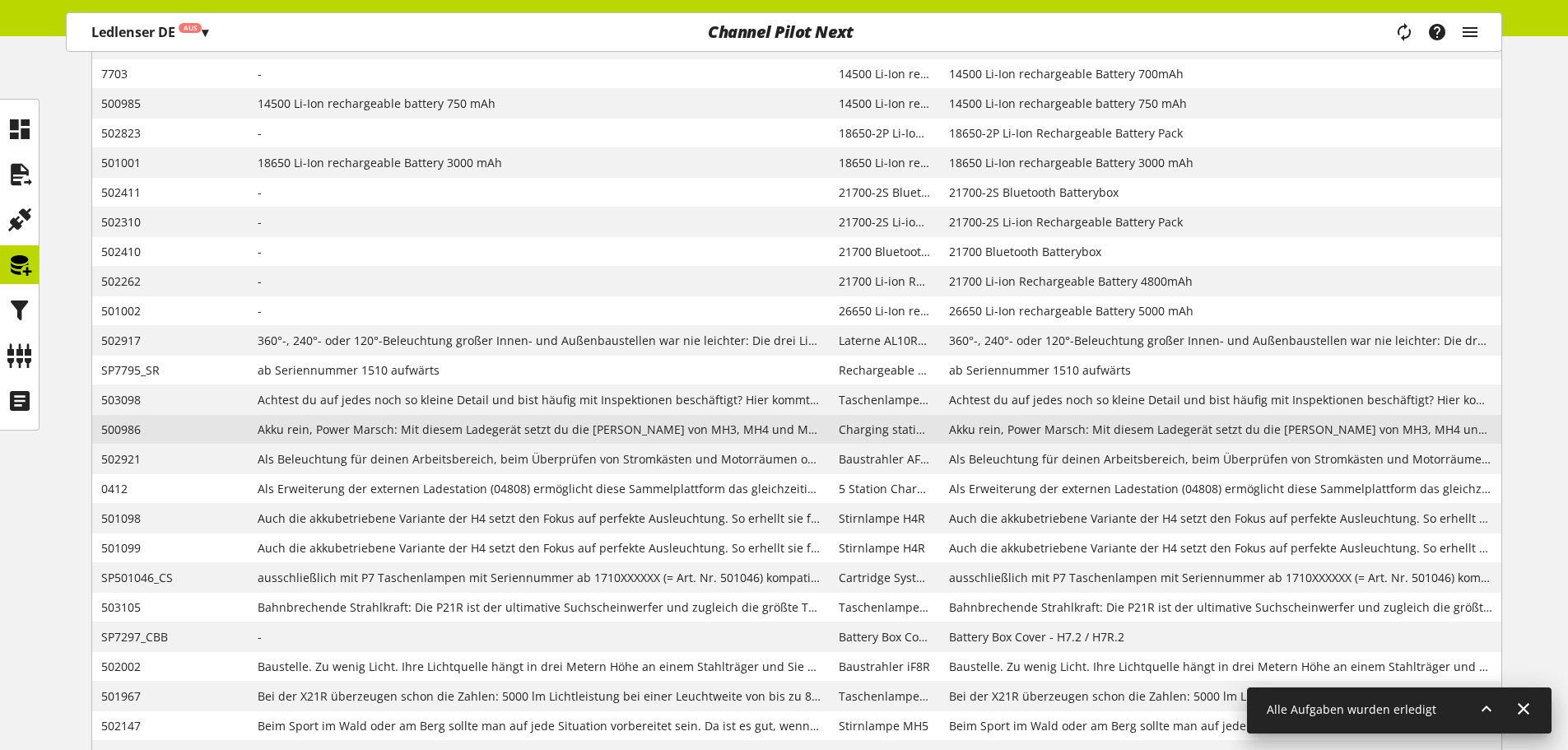
scroll to position [1987, 0]
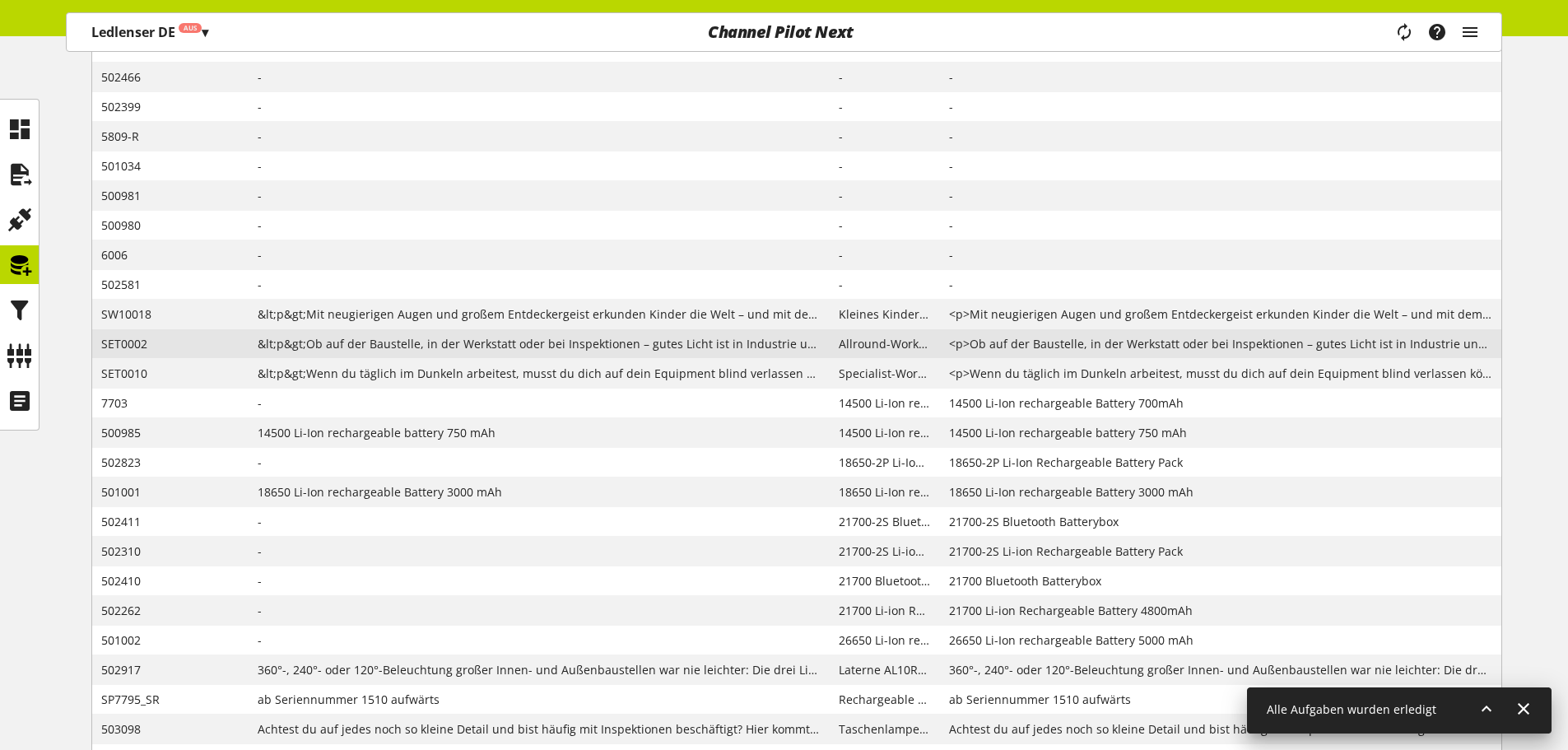
click at [135, 351] on span "SET0002" at bounding box center [171, 343] width 140 height 17
copy span "SET0002"
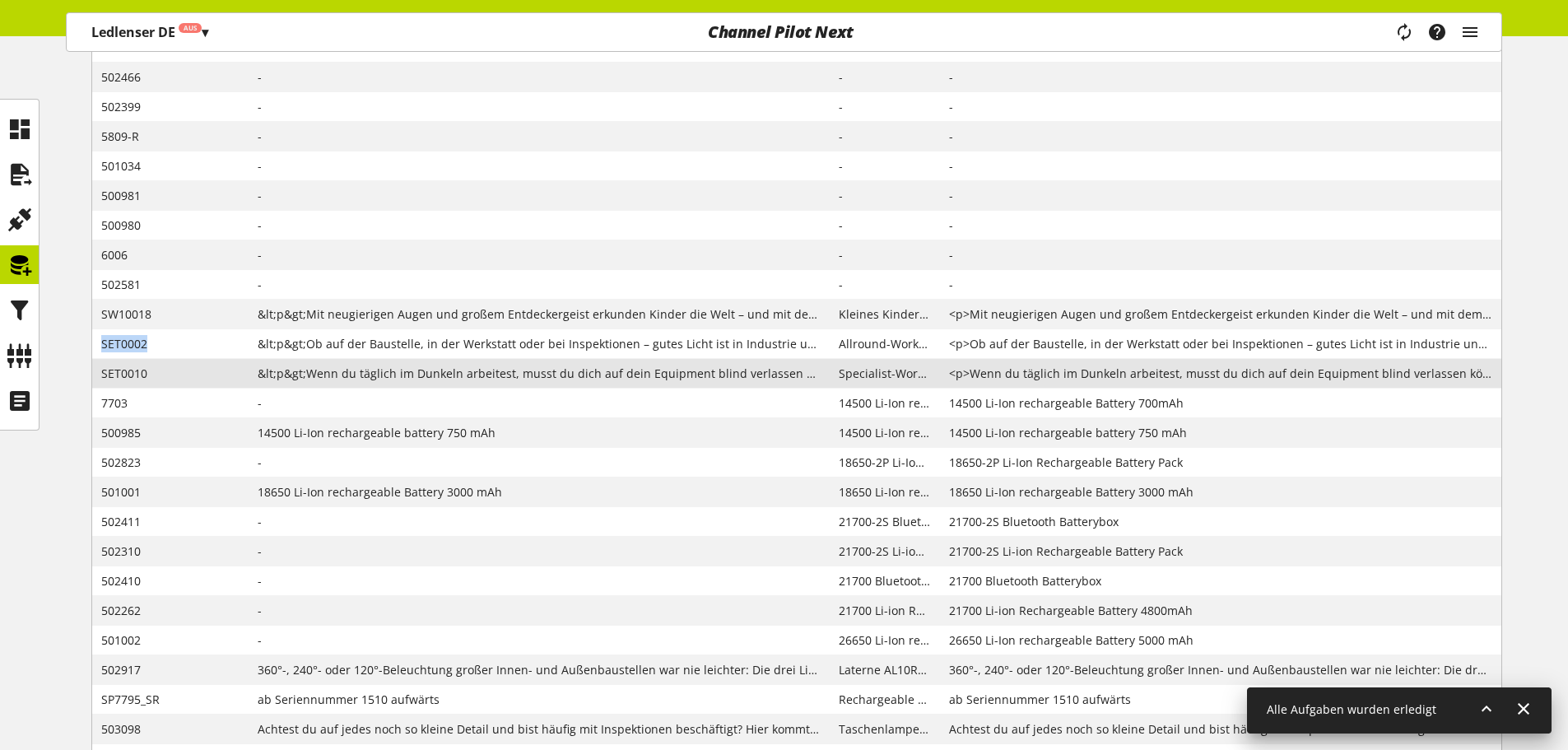
click at [115, 370] on span "SET0010" at bounding box center [171, 373] width 140 height 17
copy span "SET0010"
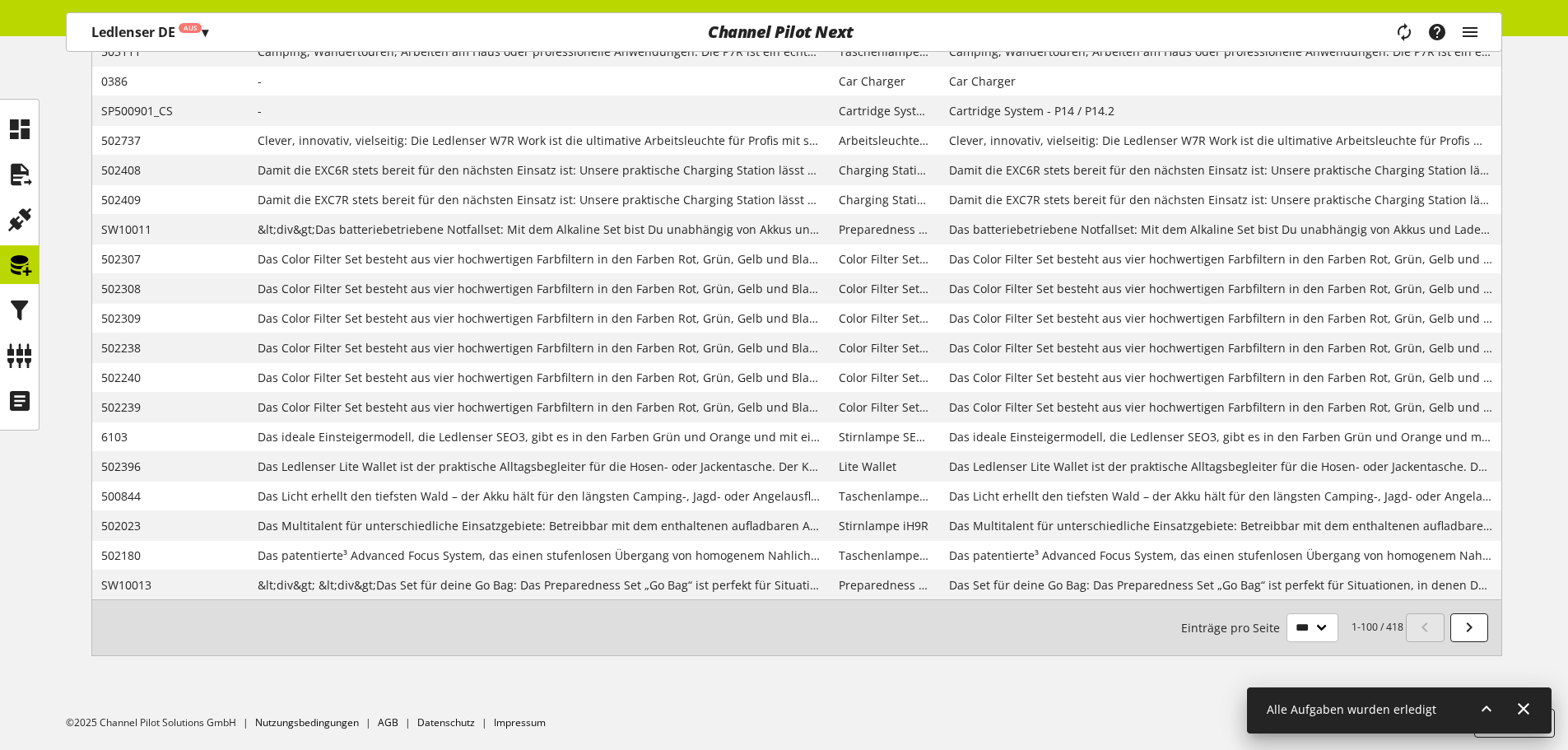
scroll to position [3140, 0]
click at [1466, 625] on icon at bounding box center [1469, 626] width 20 height 29
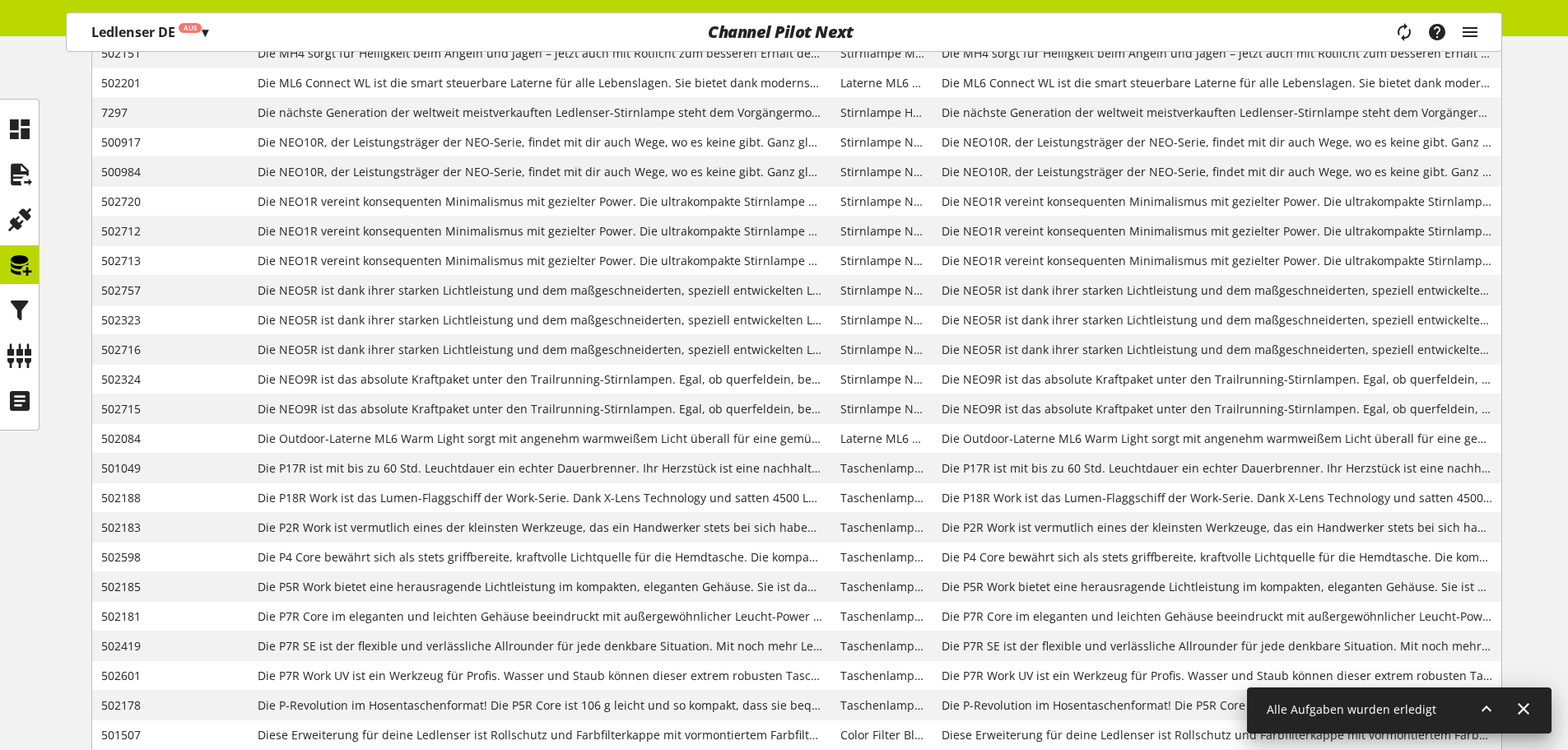
scroll to position [3140, 0]
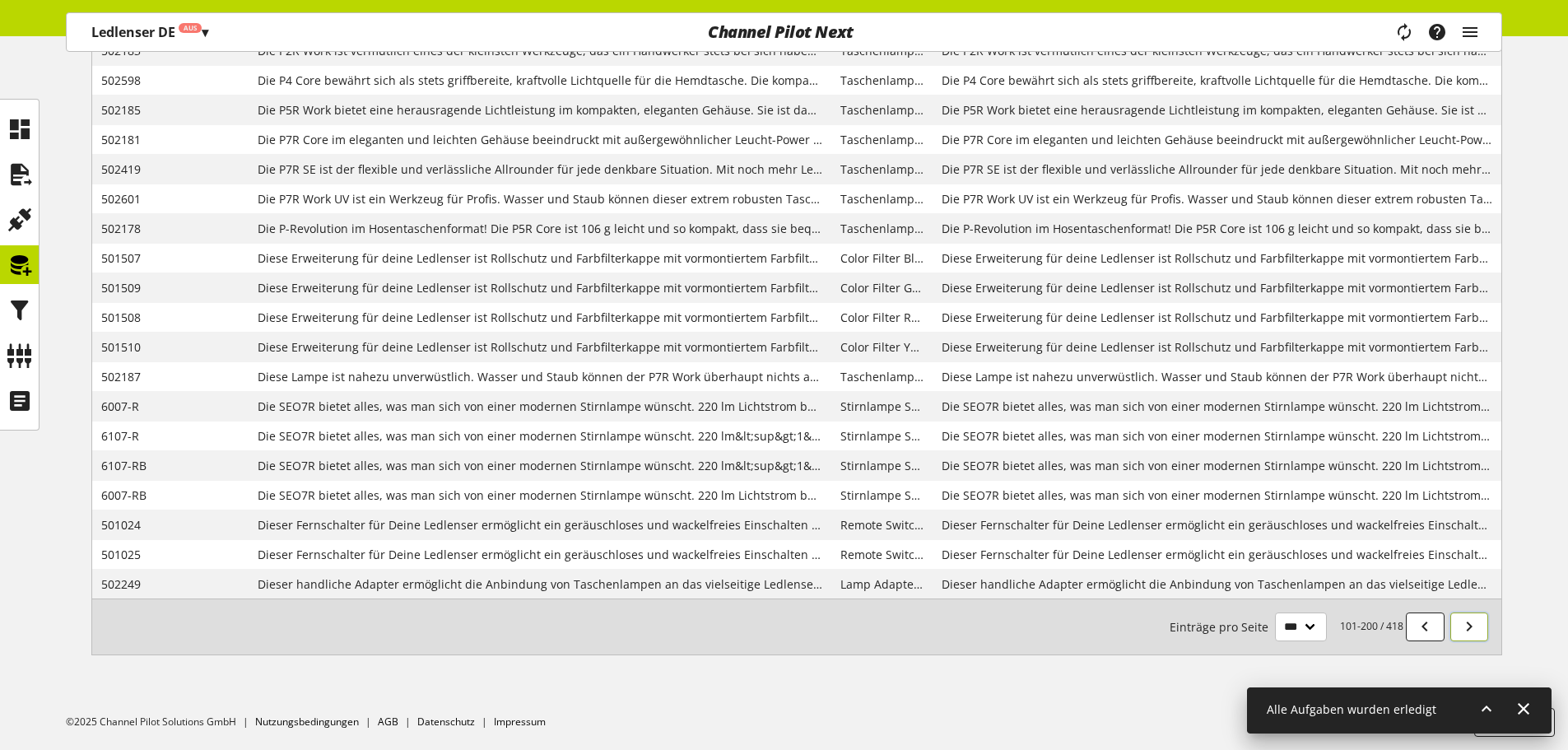
click at [1458, 621] on link at bounding box center [1470, 626] width 38 height 28
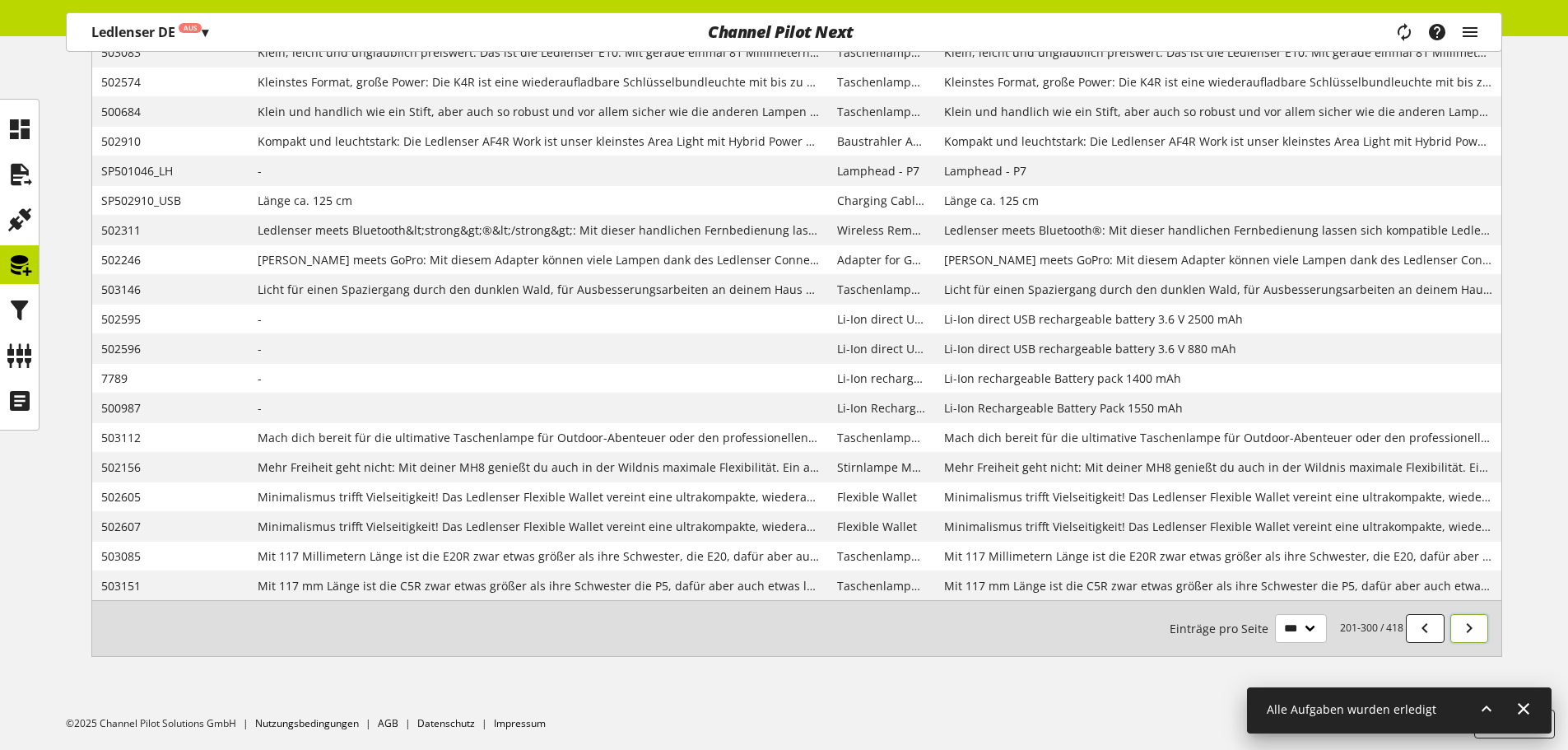
scroll to position [995, 0]
click at [1467, 618] on icon at bounding box center [1469, 626] width 20 height 29
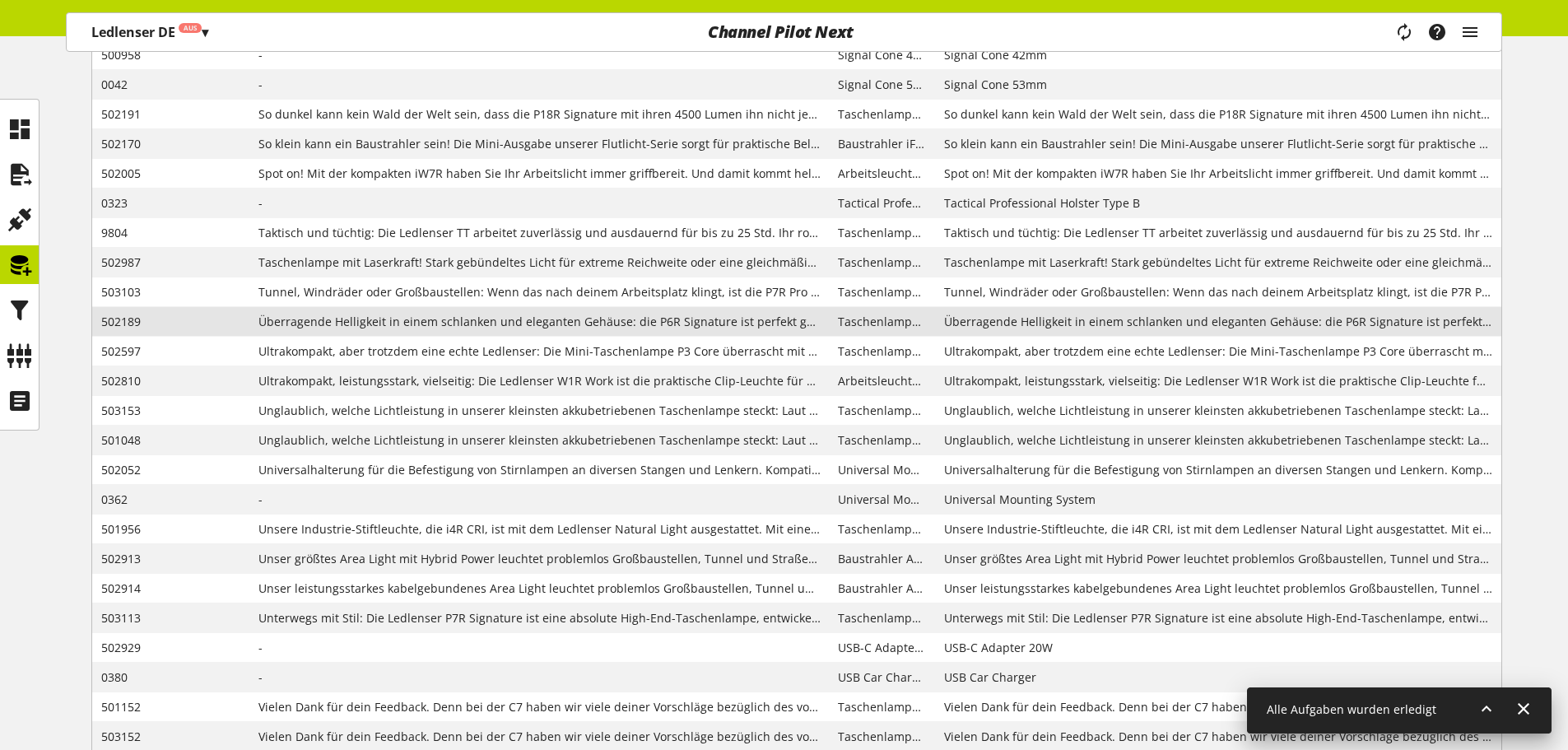
scroll to position [3140, 0]
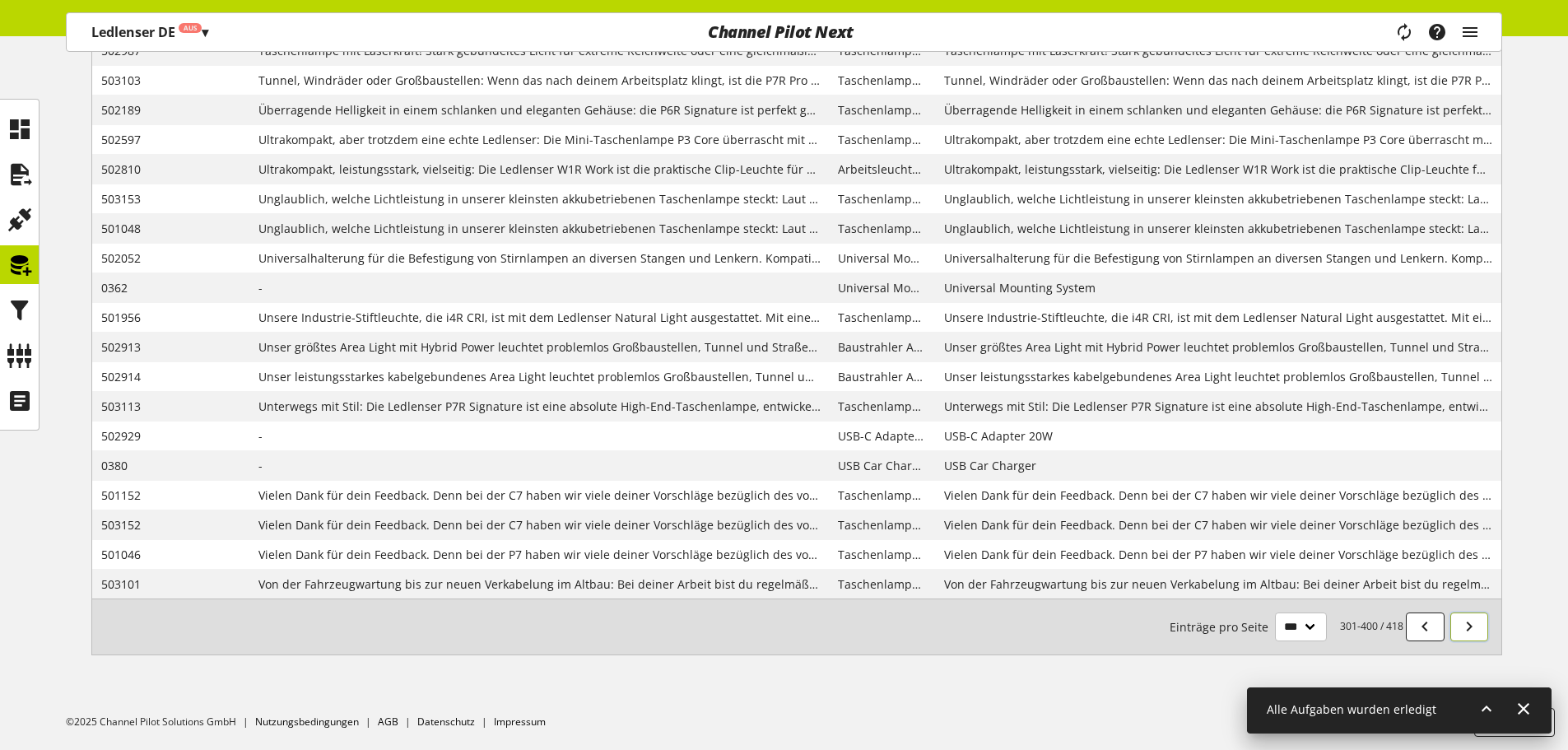
click at [1454, 625] on link at bounding box center [1470, 626] width 38 height 28
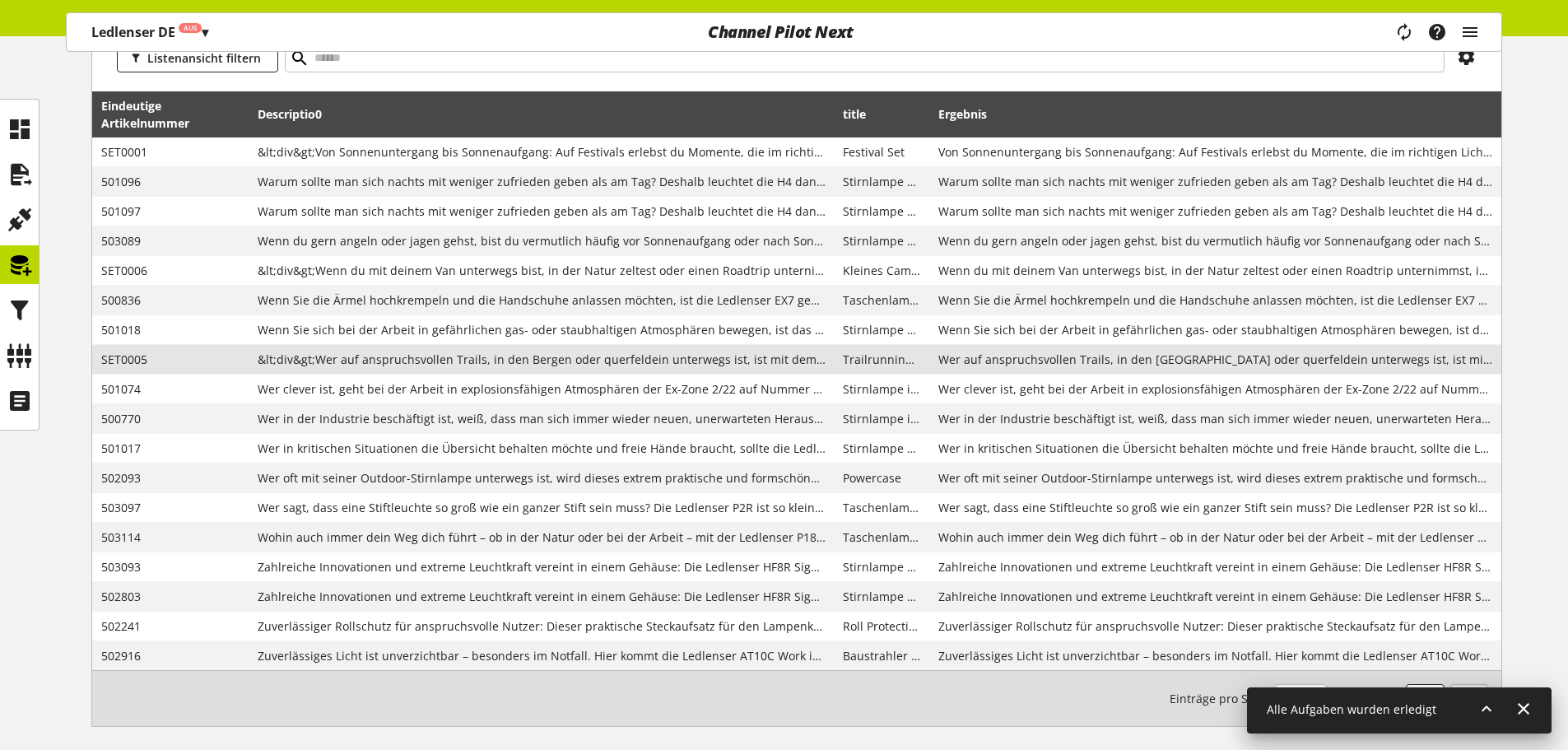
scroll to position [709, 0]
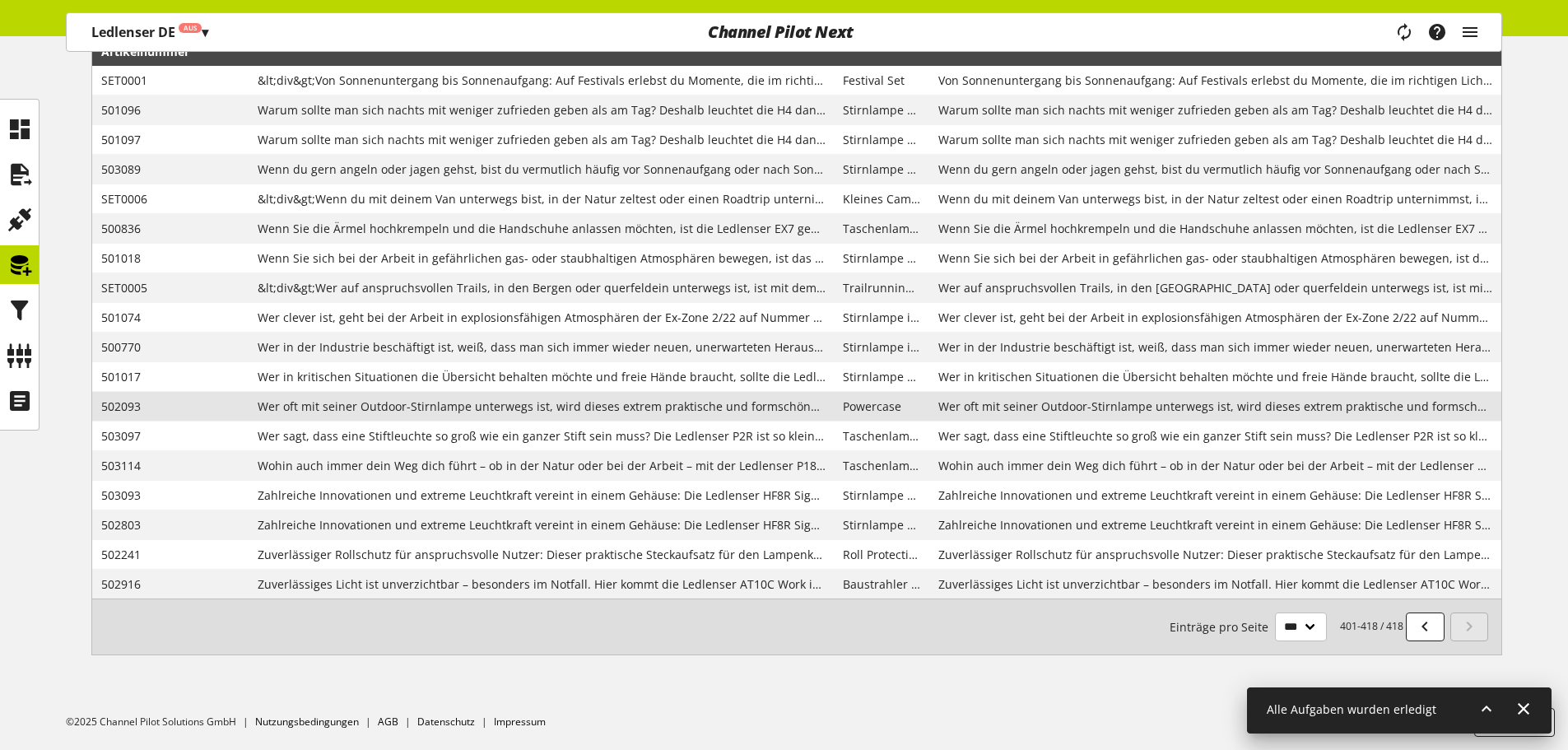
click at [1000, 411] on span "Wer oft mit seiner Outdoor-Stirnlampe unterwegs ist, wird dieses extrem praktis…" at bounding box center [1215, 406] width 554 height 17
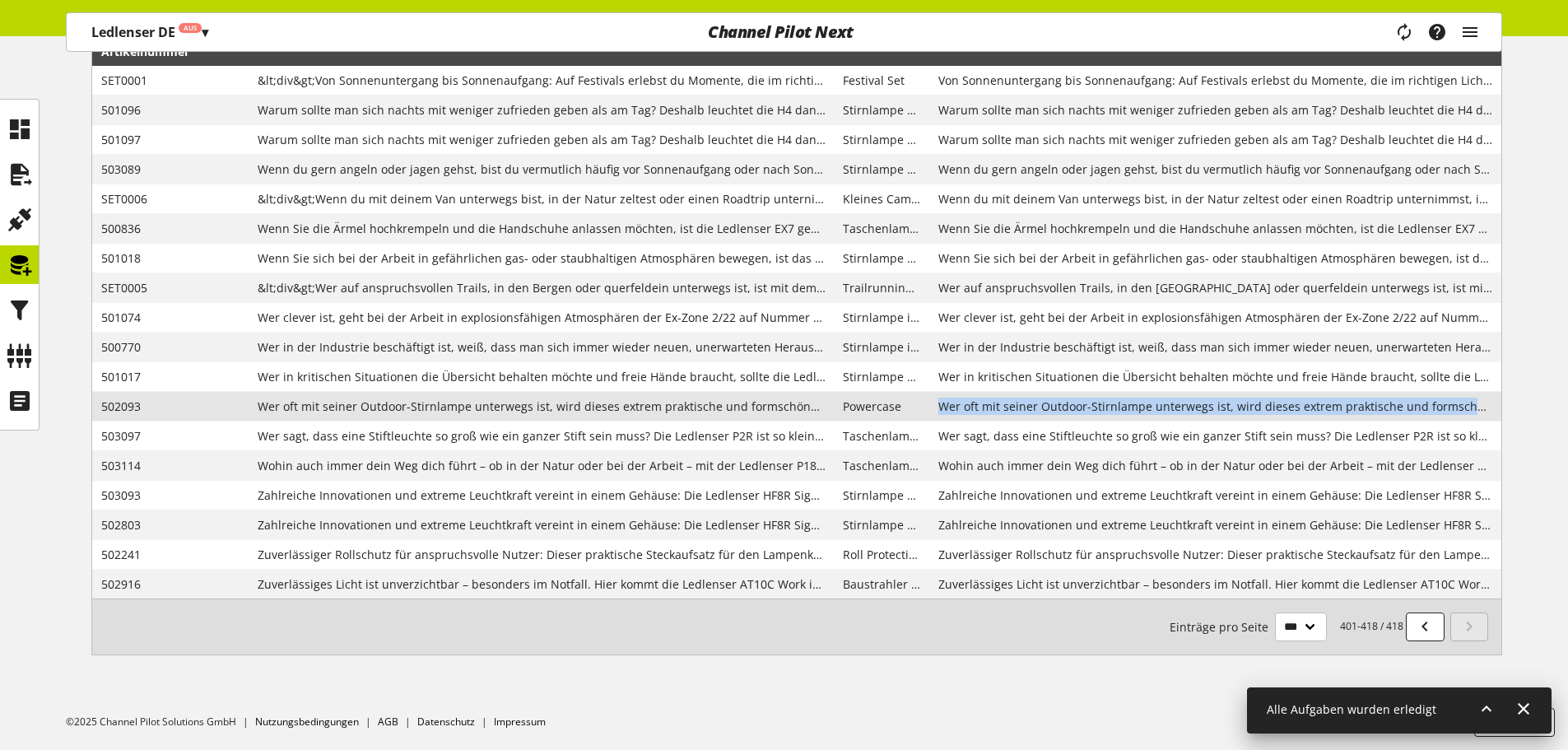
click at [1000, 411] on span "Wer oft mit seiner Outdoor-Stirnlampe unterwegs ist, wird dieses extrem praktis…" at bounding box center [1215, 406] width 554 height 17
copy span "Wer oft mit seiner Outdoor-Stirnlampe unterwegs ist, wird dieses extrem praktis…"
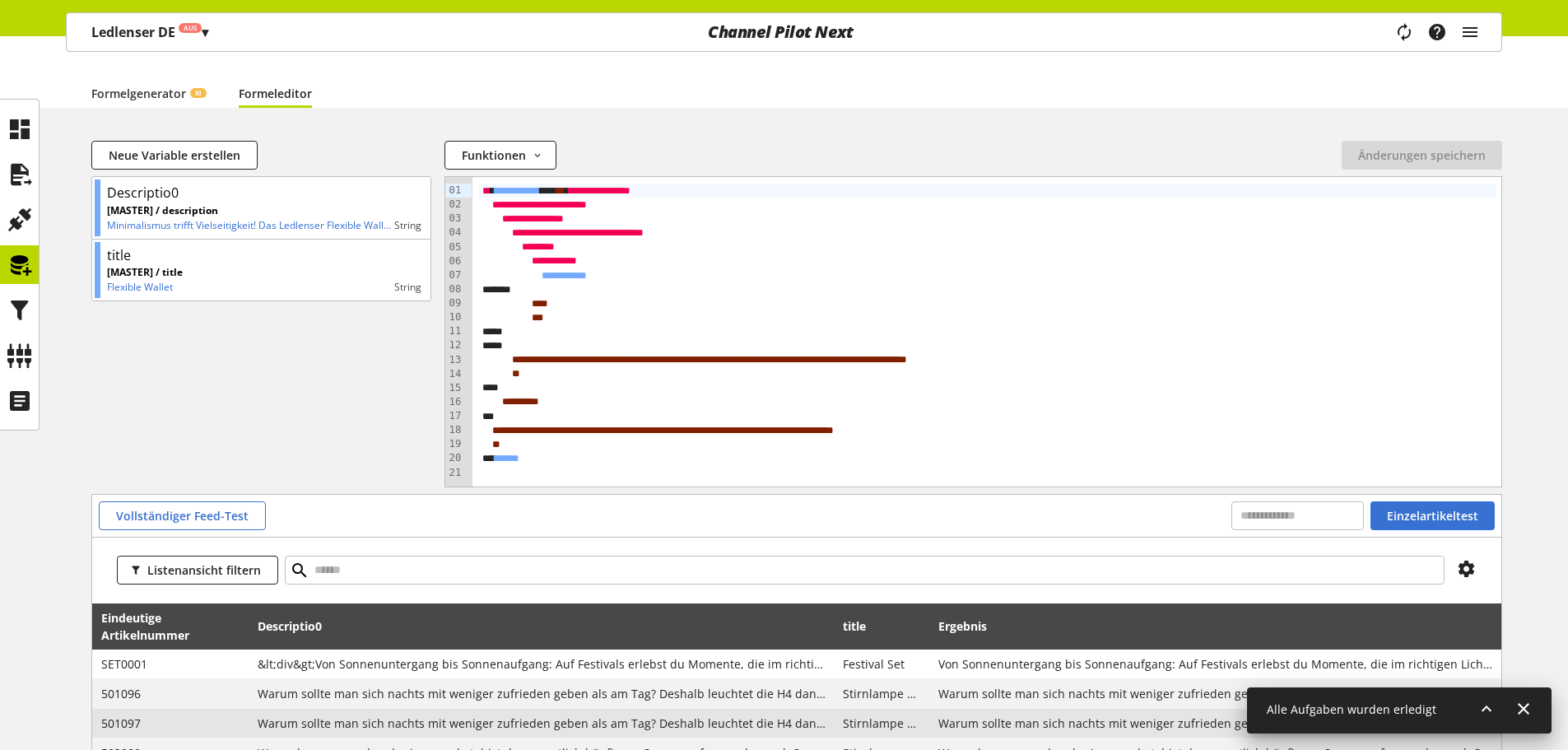
scroll to position [412, 0]
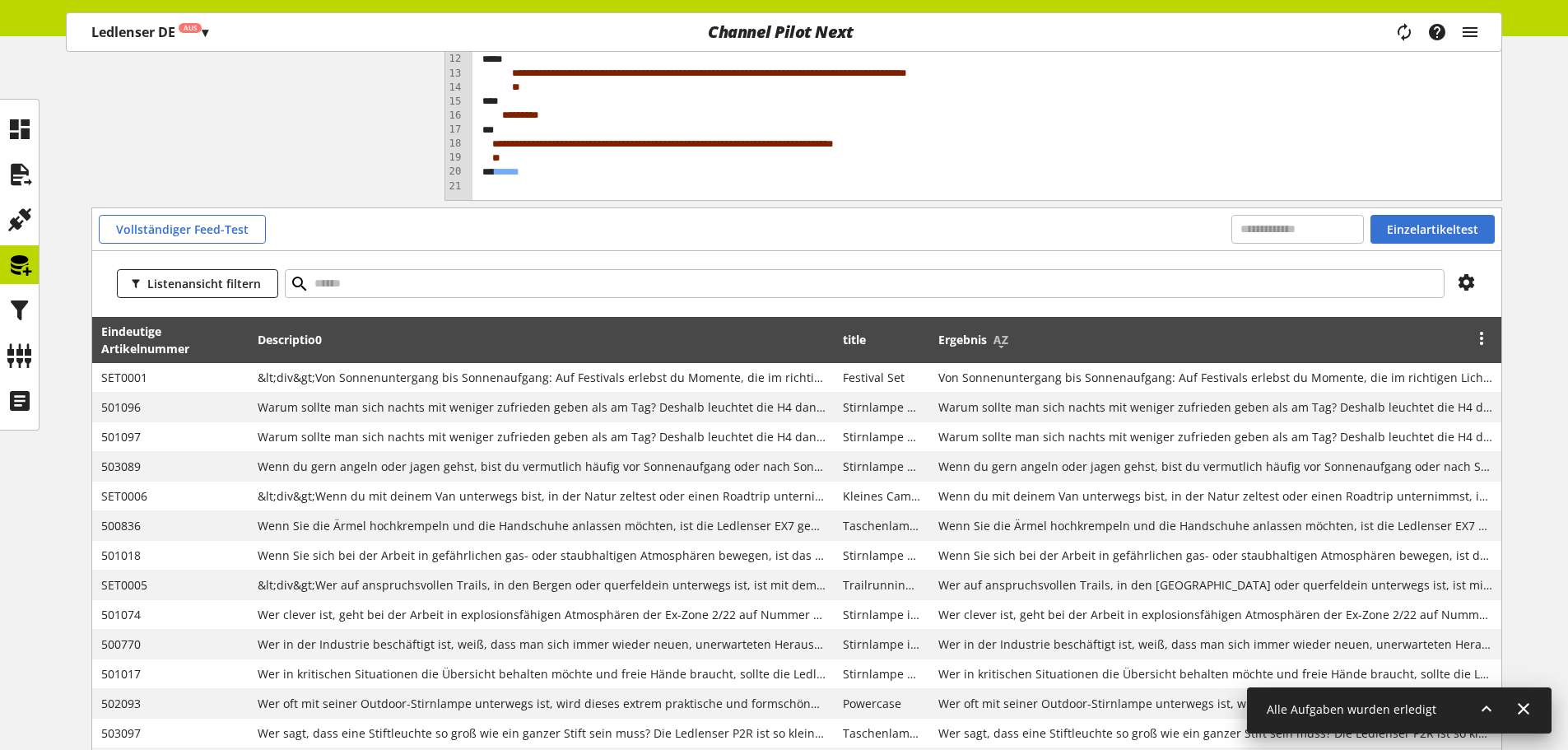
click at [1024, 339] on div "Ergebnis" at bounding box center [1215, 340] width 554 height 33
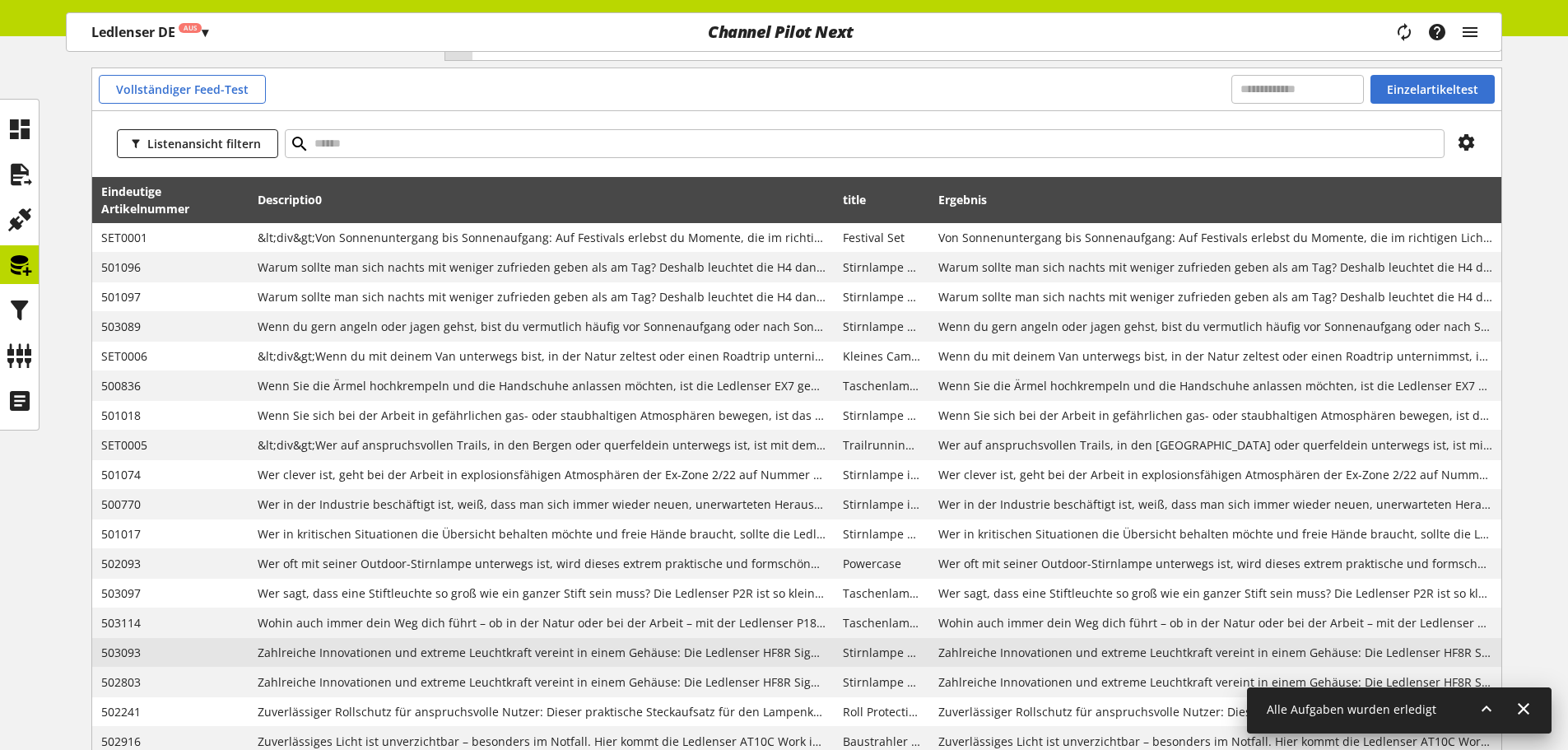
scroll to position [709, 0]
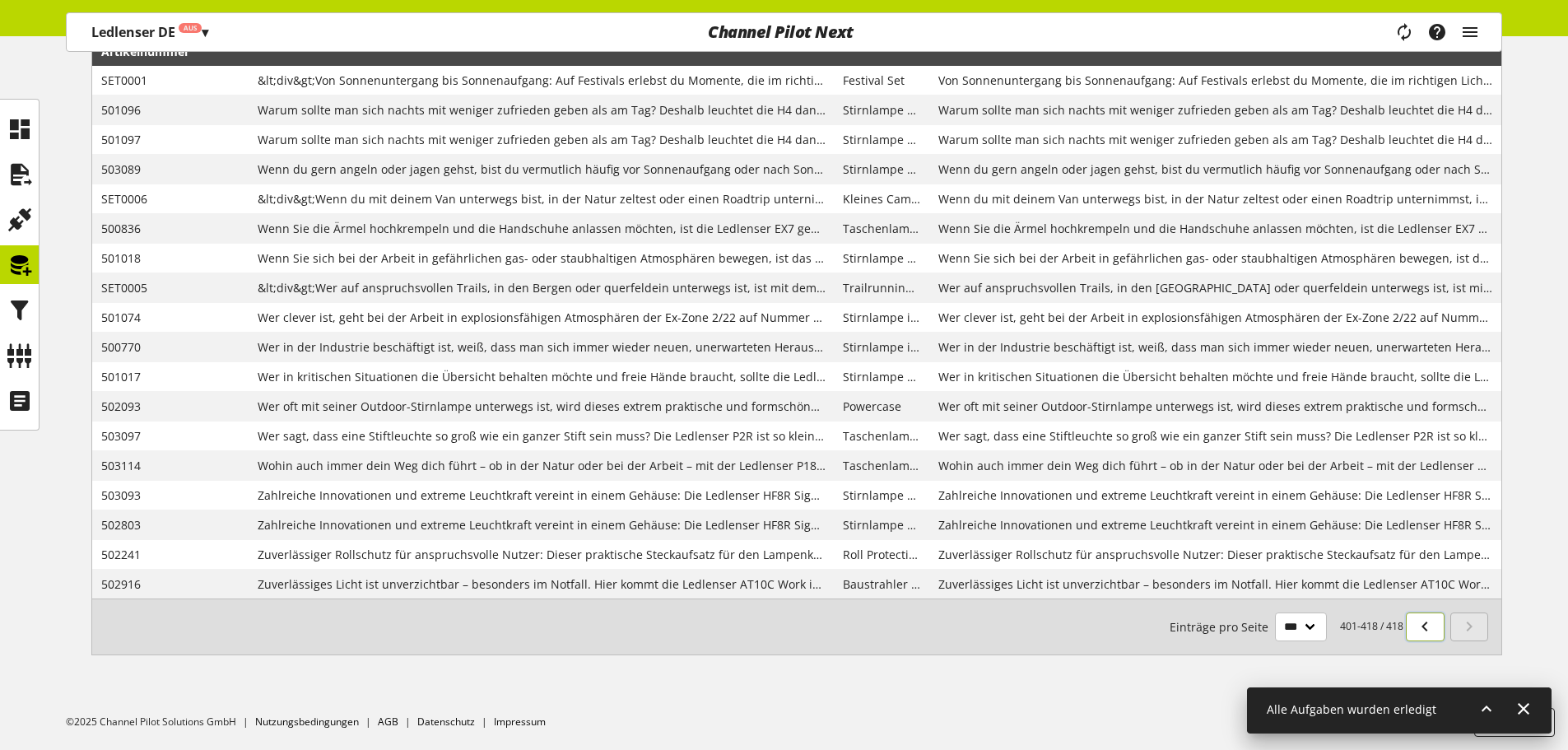
click at [1408, 625] on link at bounding box center [1425, 626] width 38 height 28
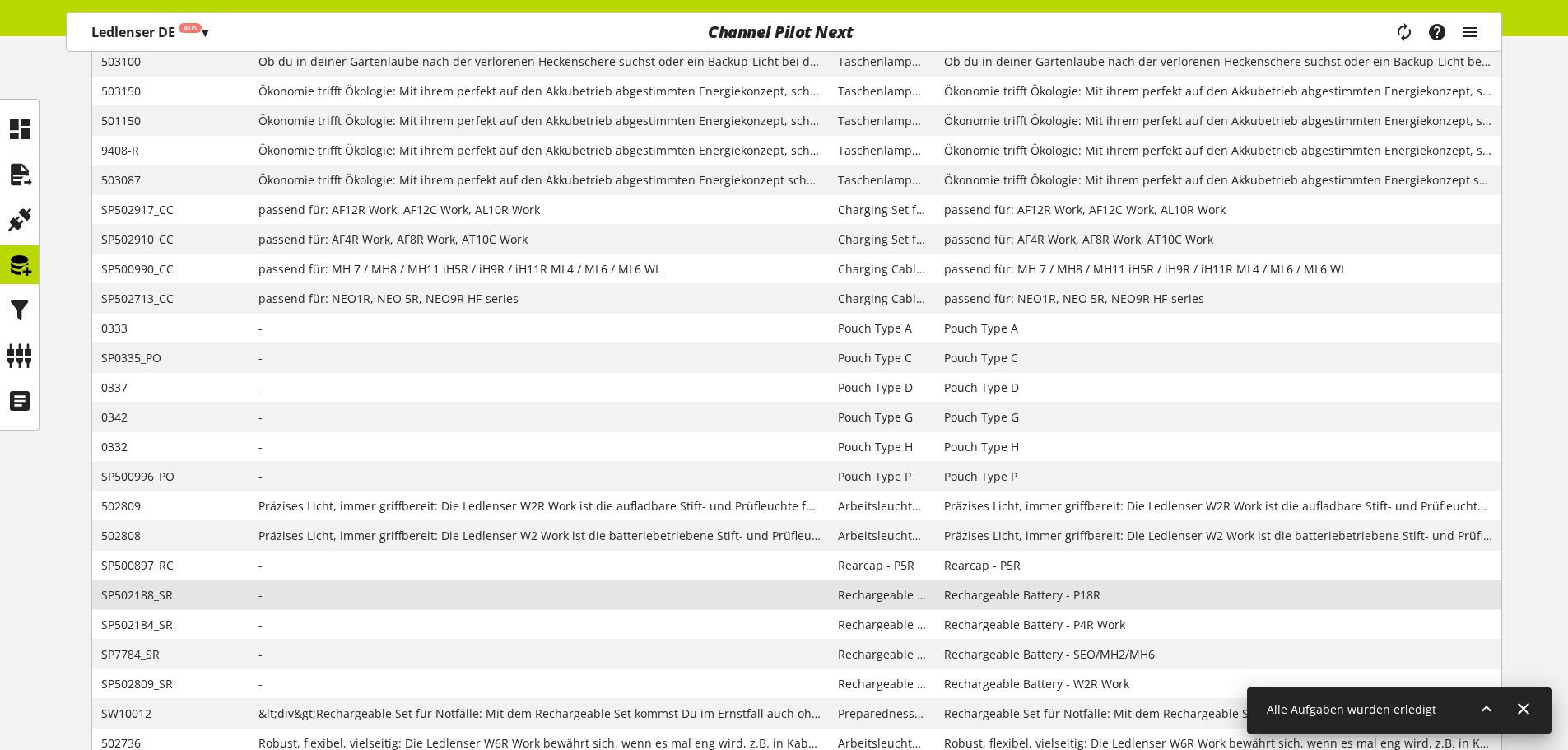
scroll to position [1944, 0]
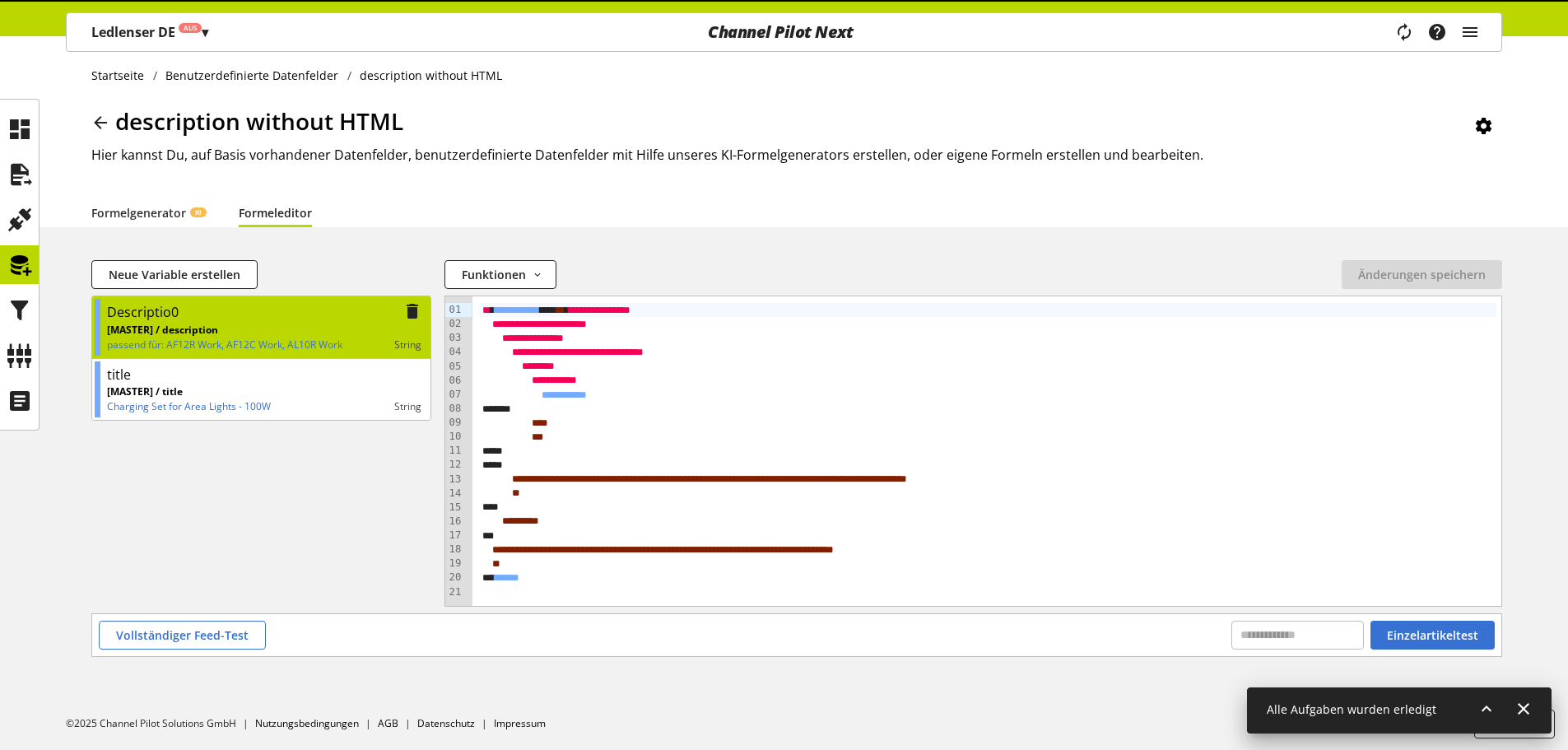
scroll to position [7, 0]
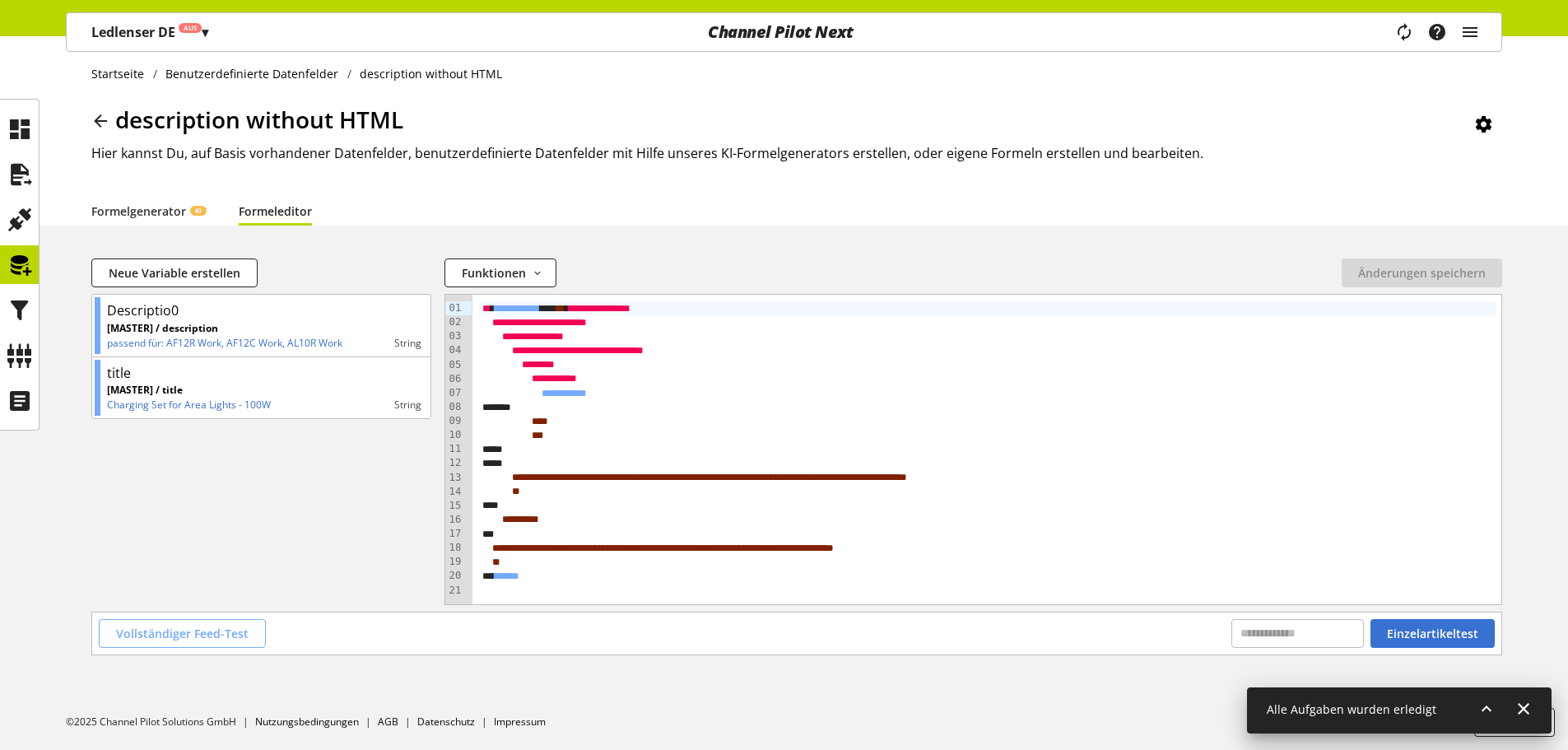
click at [239, 625] on button "Vollständiger Feed-Test" at bounding box center [182, 633] width 168 height 28
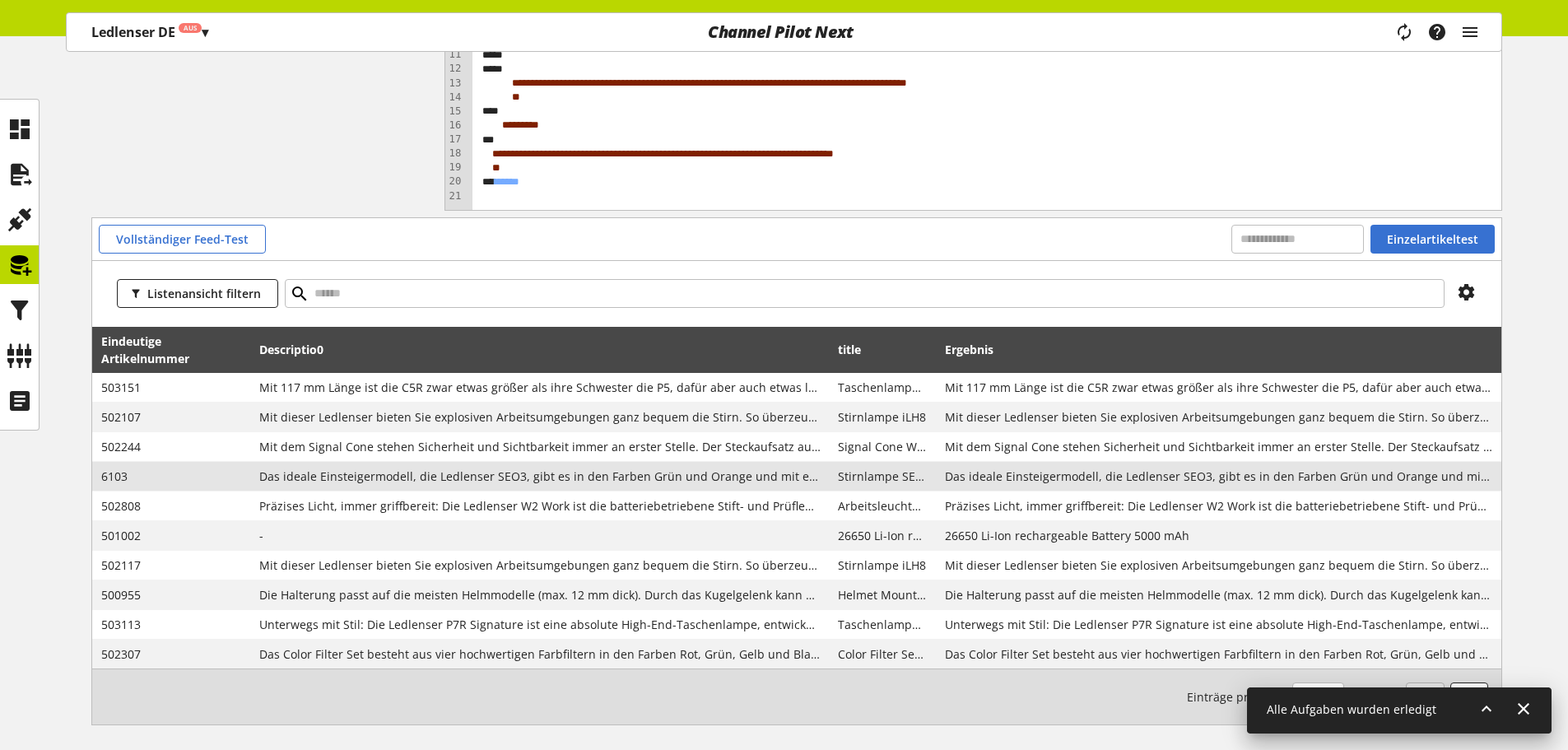
scroll to position [419, 0]
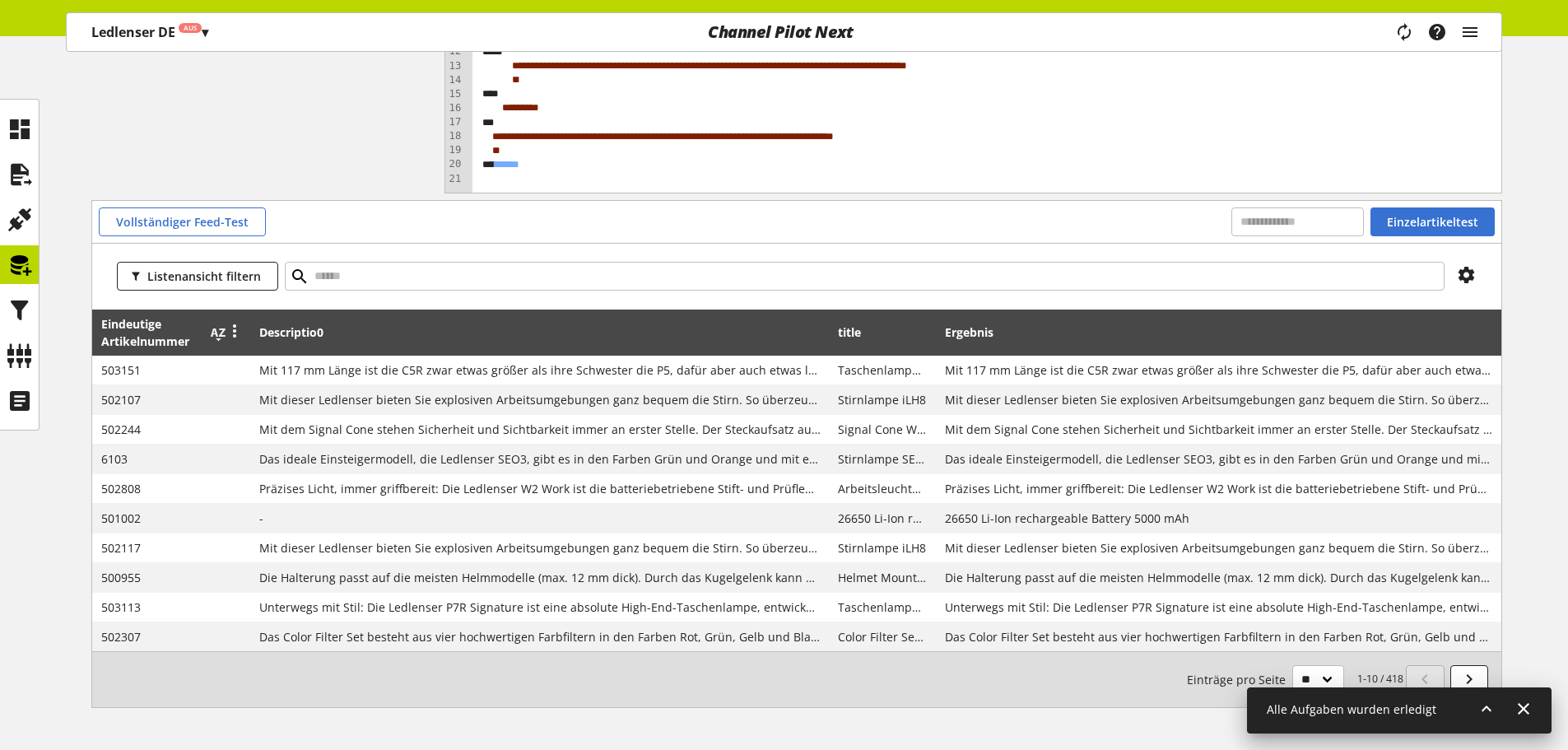
click at [212, 332] on icon at bounding box center [219, 332] width 20 height 29
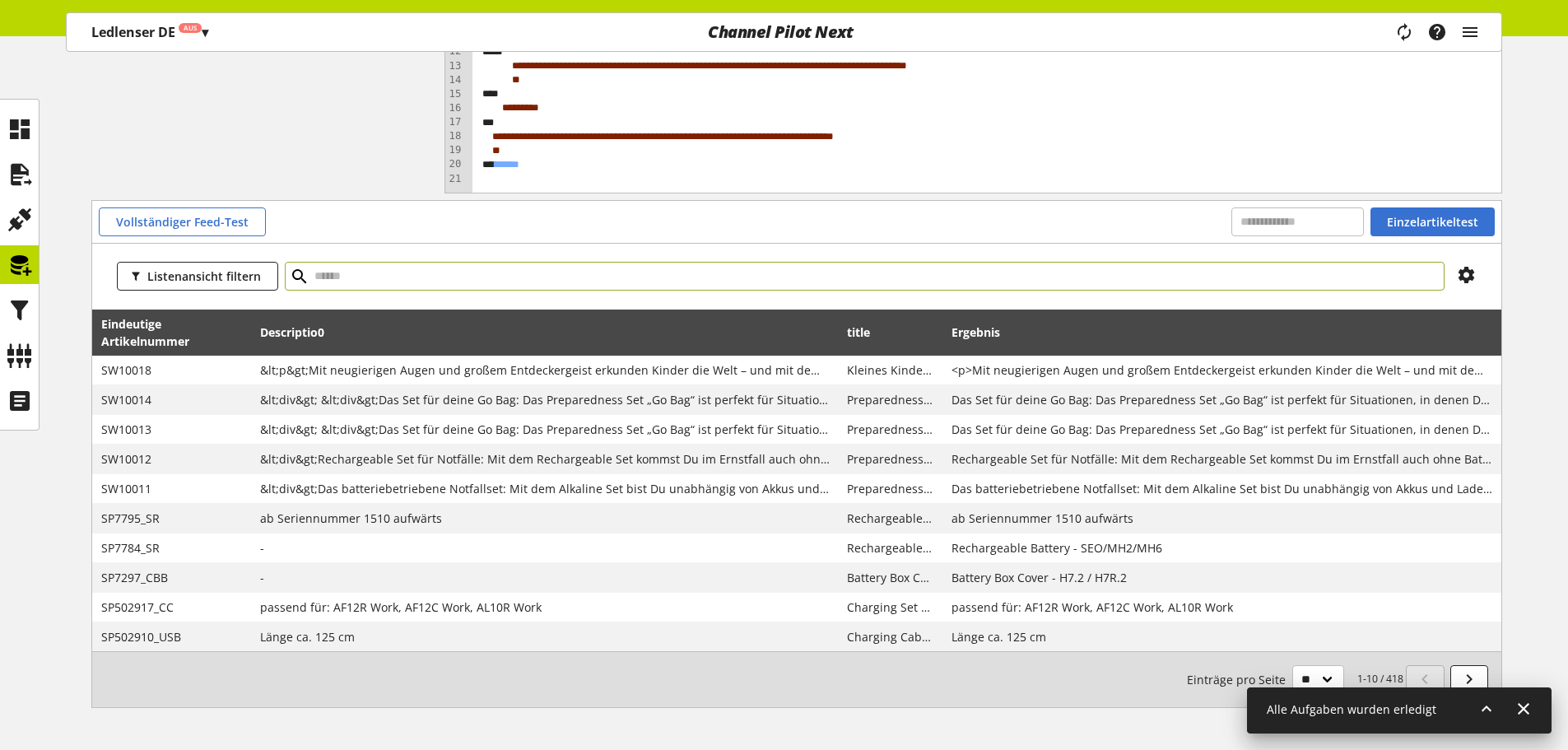
click at [386, 286] on input "text" at bounding box center [864, 276] width 1160 height 28
paste input "*******"
type input "*******"
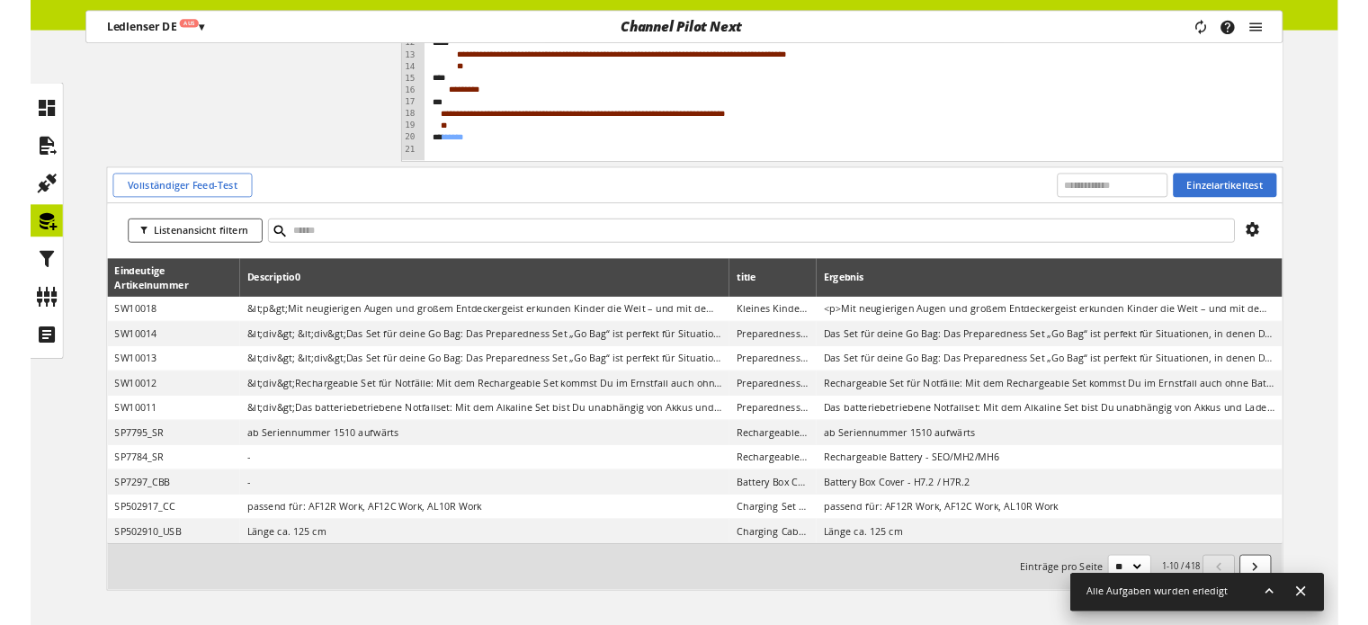
scroll to position [457, 0]
